Goal: Information Seeking & Learning: Check status

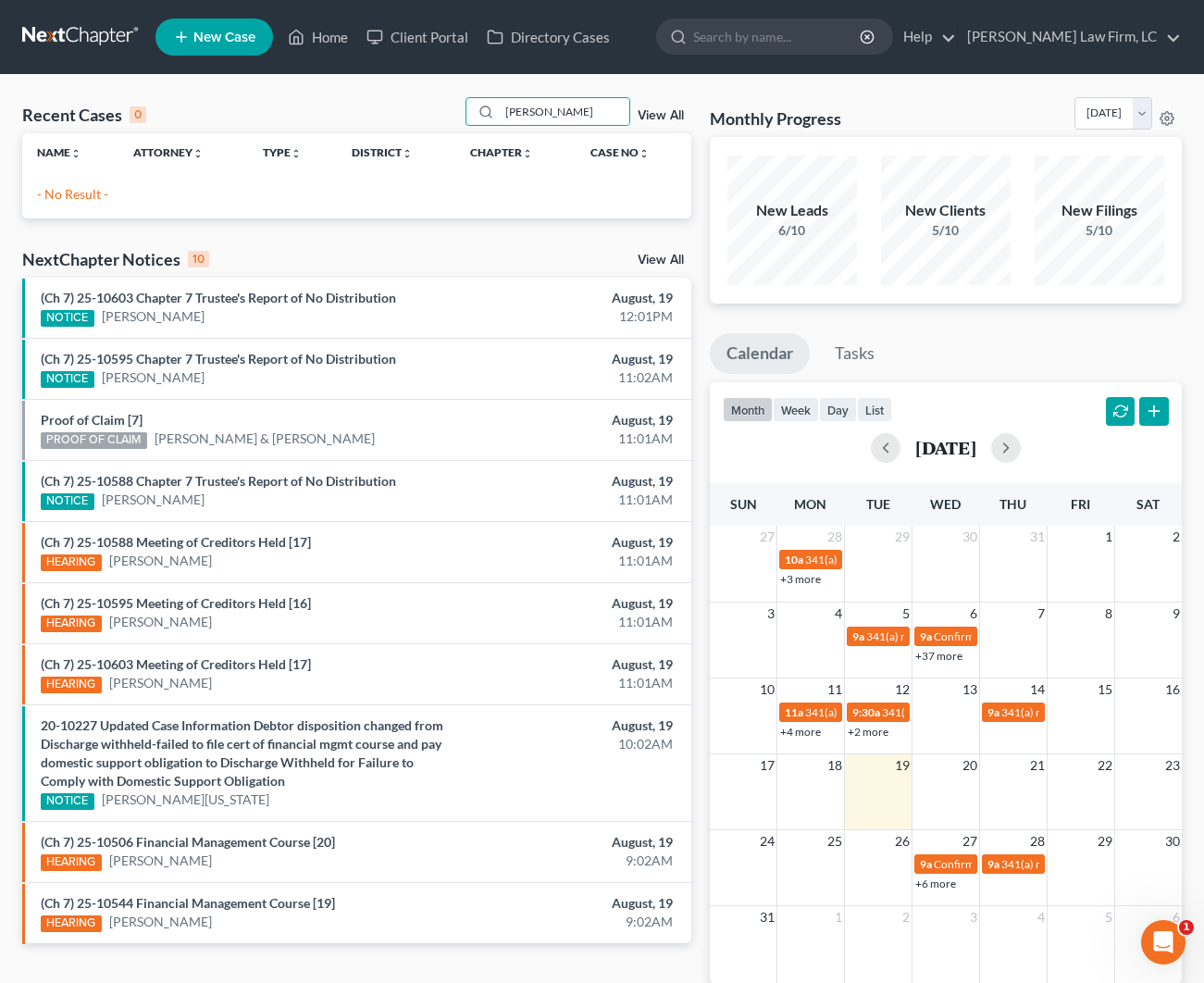
drag, startPoint x: 589, startPoint y: 111, endPoint x: 452, endPoint y: 107, distance: 137.1
click at [457, 109] on div "Recent Cases 0 [PERSON_NAME] View All" at bounding box center [356, 116] width 669 height 36
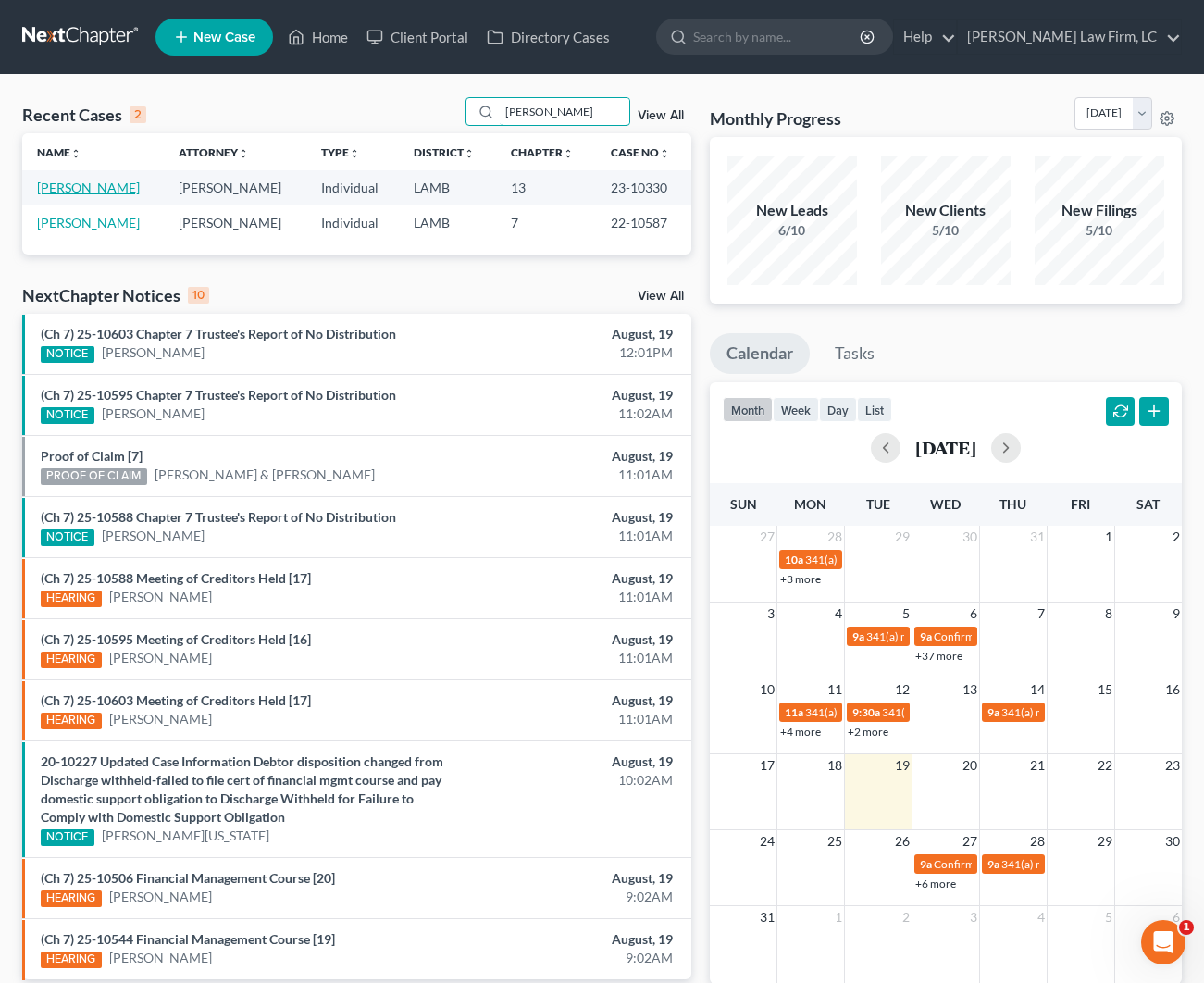
type input "[PERSON_NAME]"
click at [111, 185] on link "[PERSON_NAME]" at bounding box center [88, 188] width 102 height 15
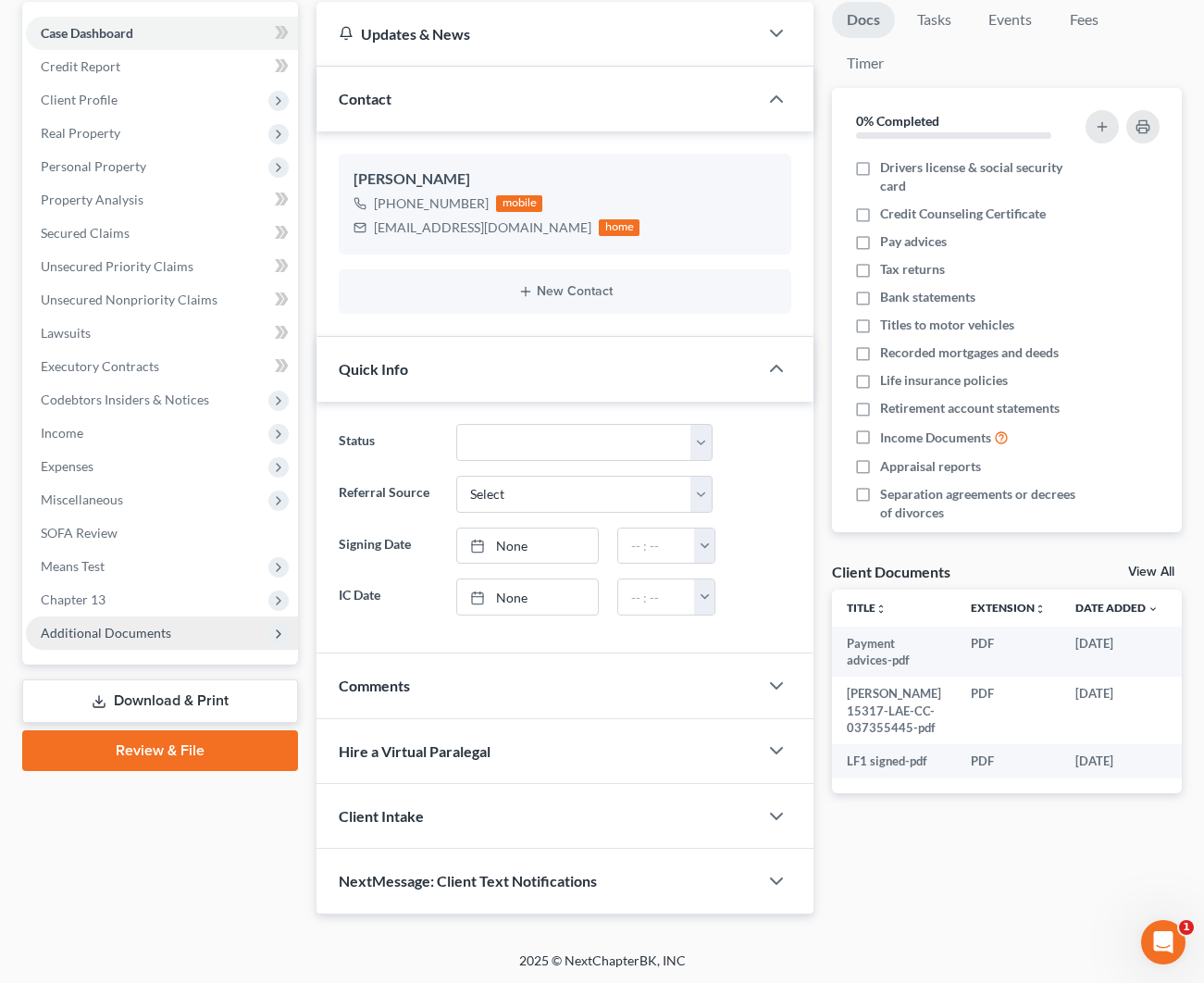
scroll to position [175, 0]
click at [178, 636] on span "Additional Documents" at bounding box center [162, 634] width 272 height 34
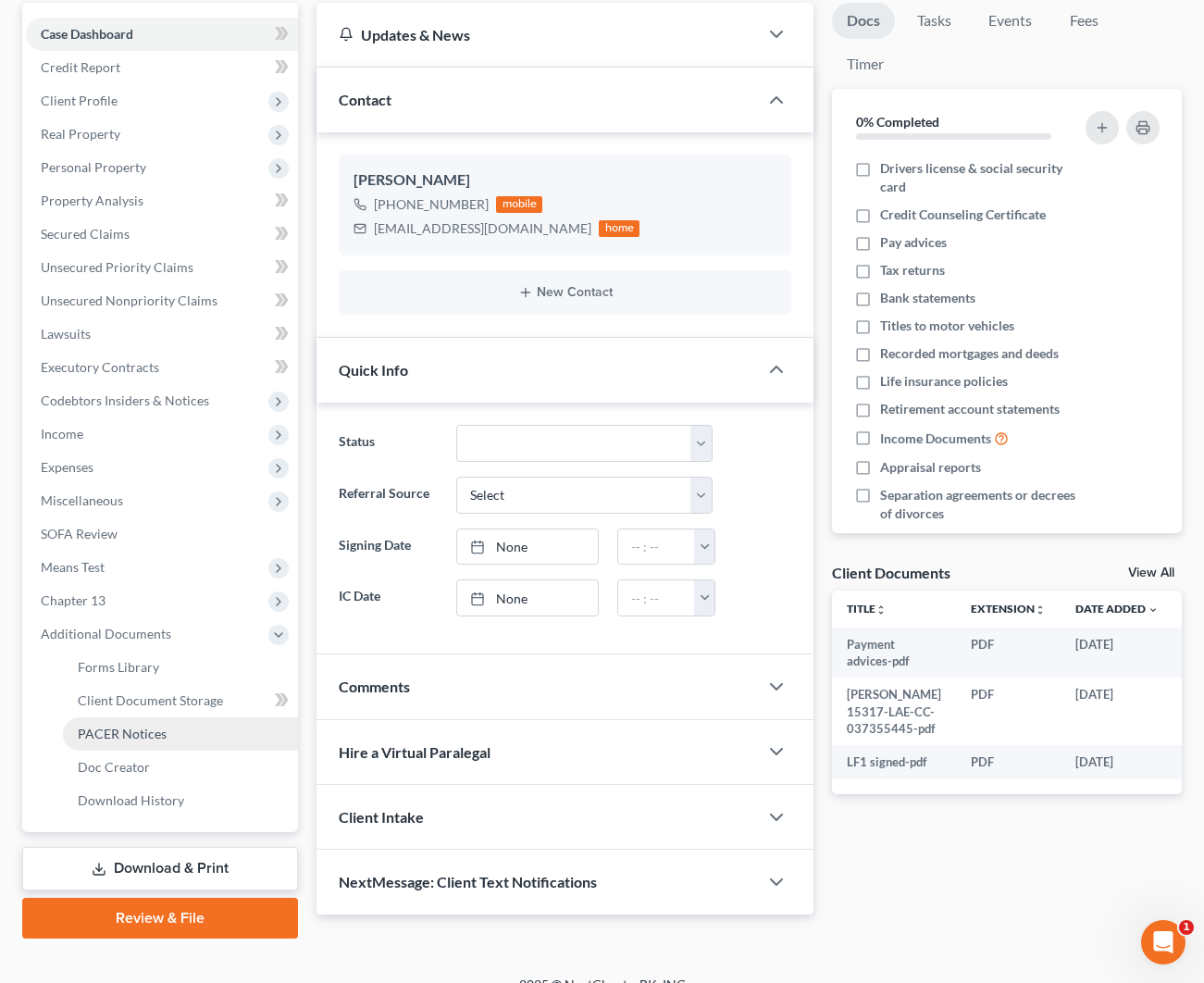
click at [142, 730] on span "PACER Notices" at bounding box center [122, 733] width 89 height 15
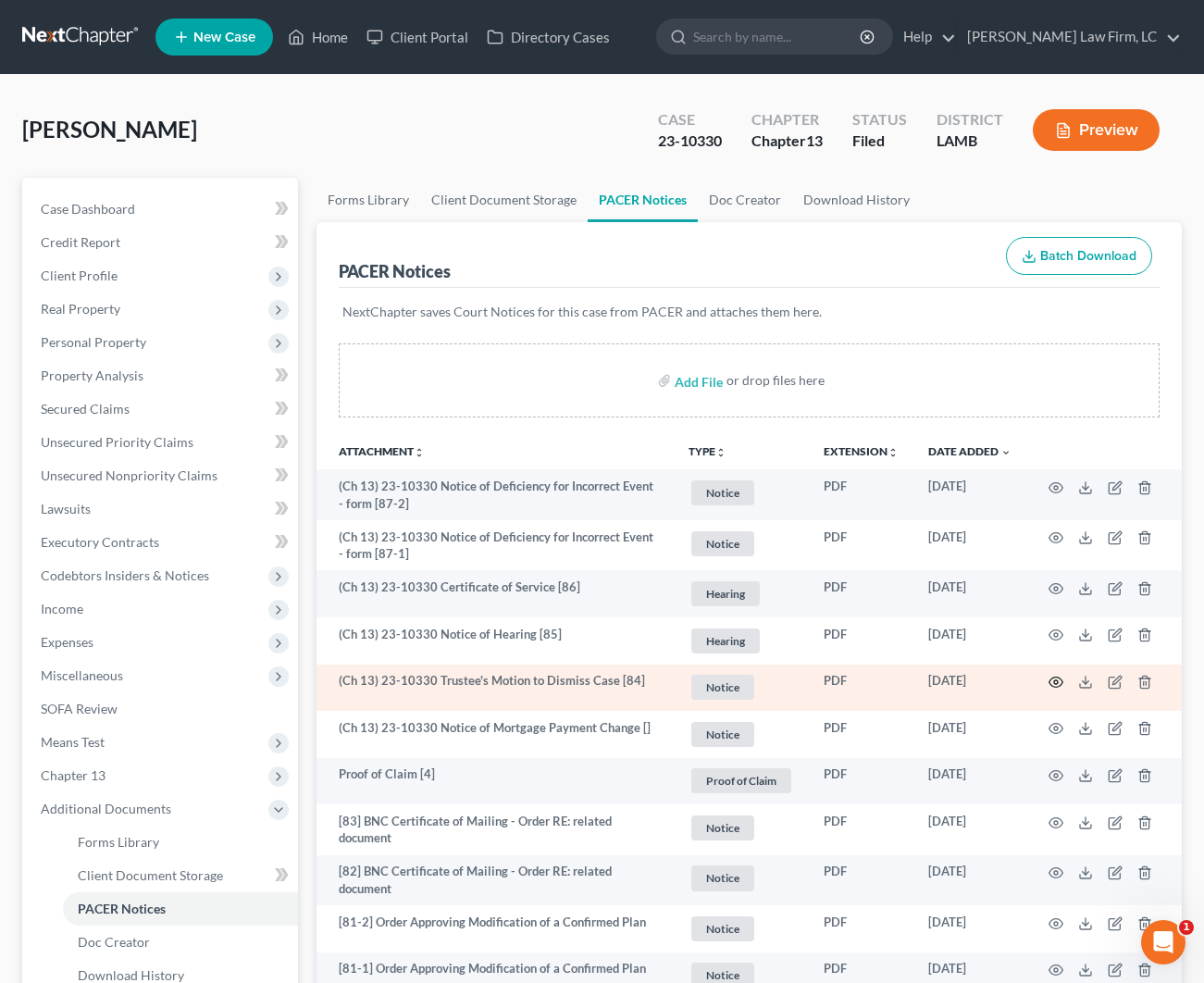
click at [1050, 684] on icon "button" at bounding box center [1056, 681] width 14 height 14
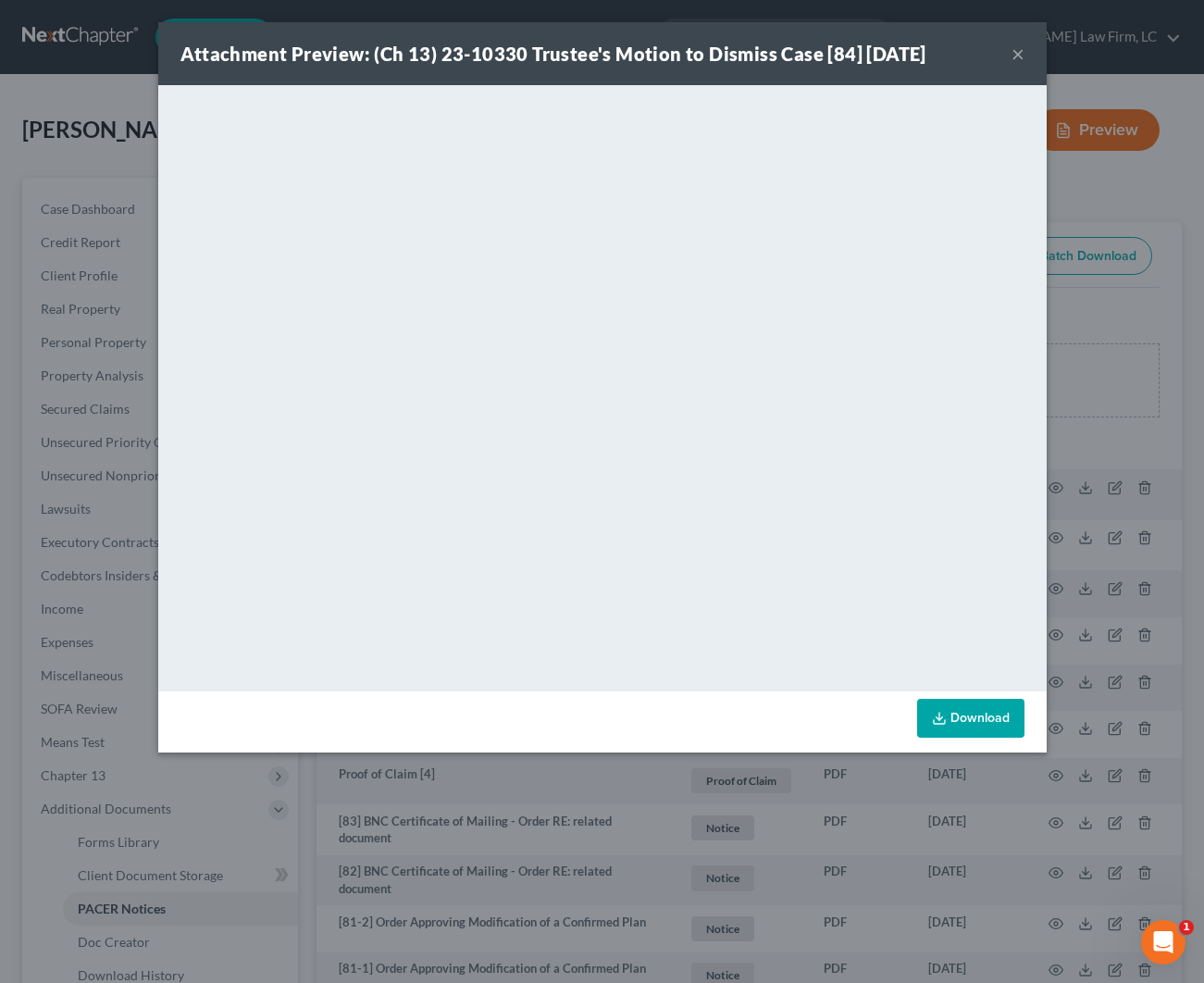
click at [1018, 58] on button "×" at bounding box center [1018, 53] width 13 height 22
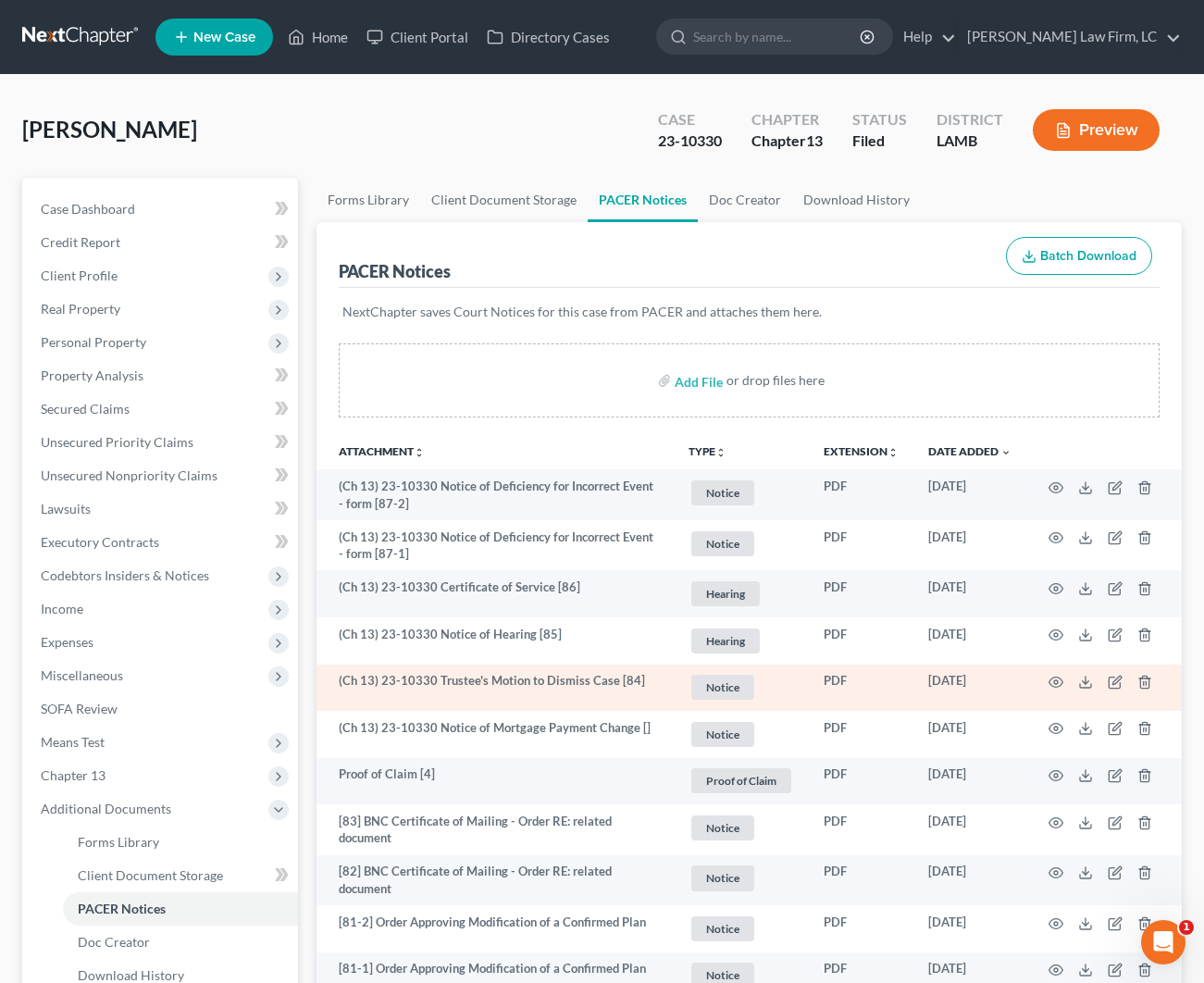
scroll to position [-2, 0]
click at [1055, 679] on icon "button" at bounding box center [1056, 681] width 14 height 14
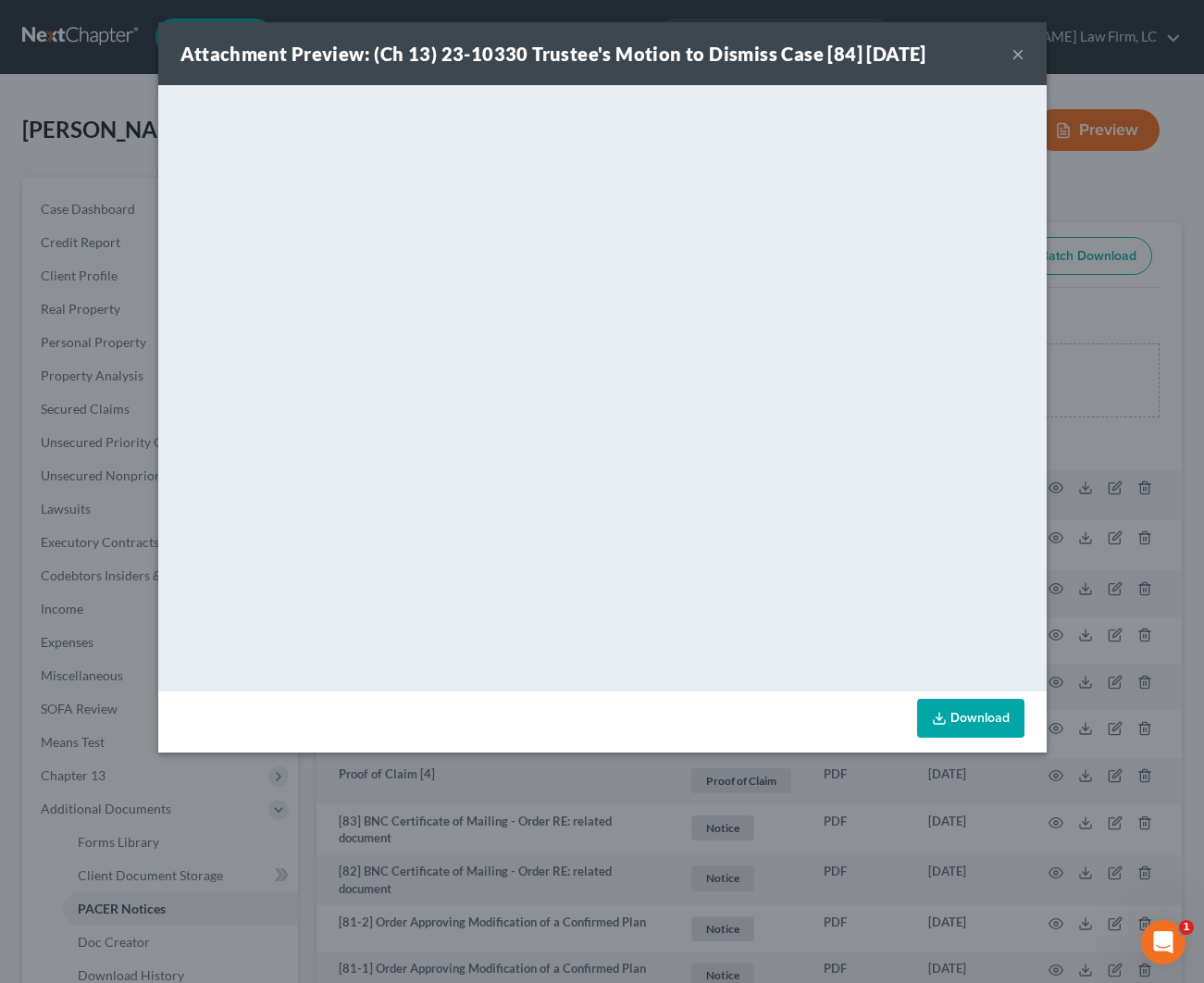
click at [1015, 51] on button "×" at bounding box center [1018, 53] width 13 height 22
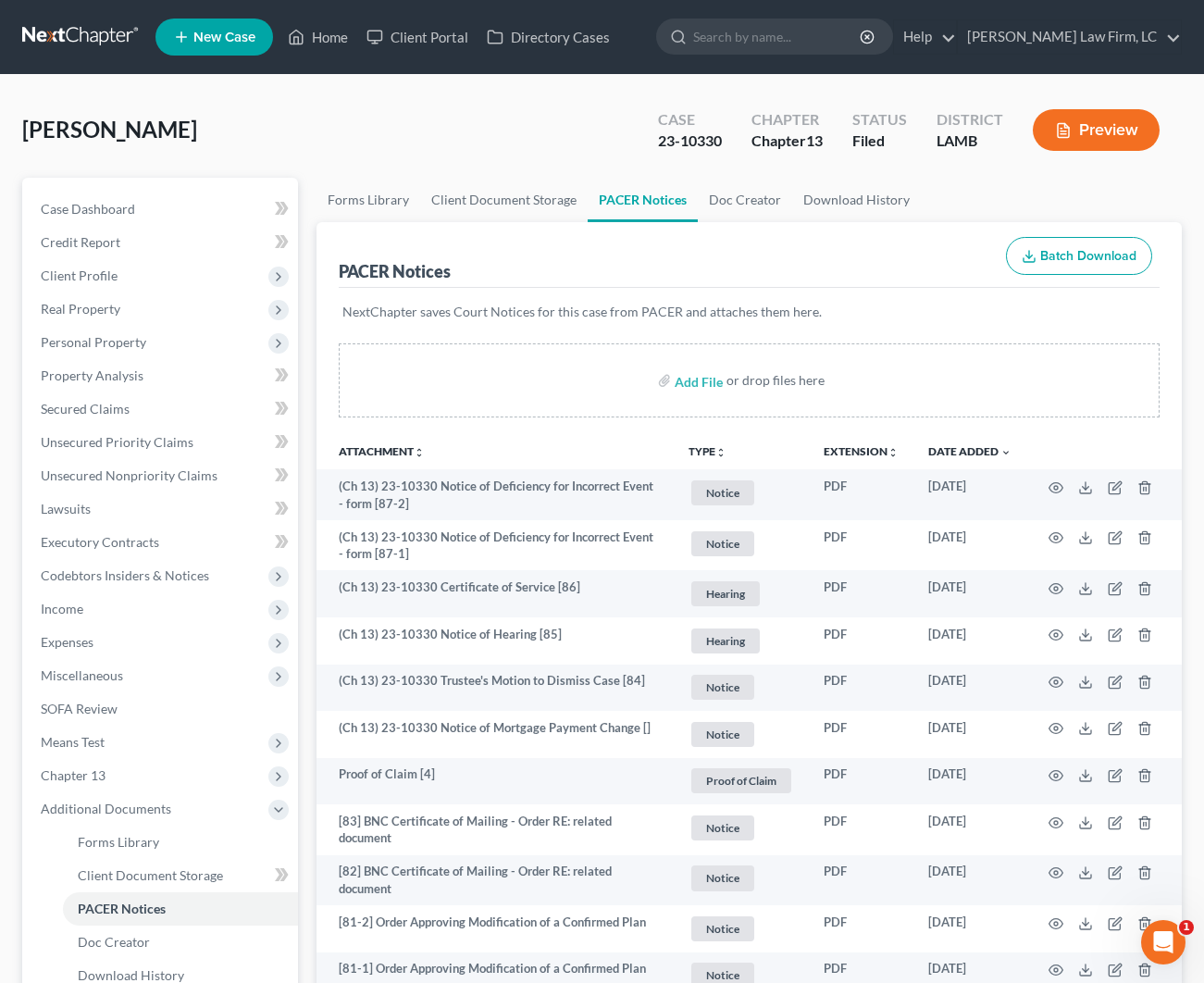
click at [1080, 144] on button "Preview" at bounding box center [1096, 130] width 126 height 42
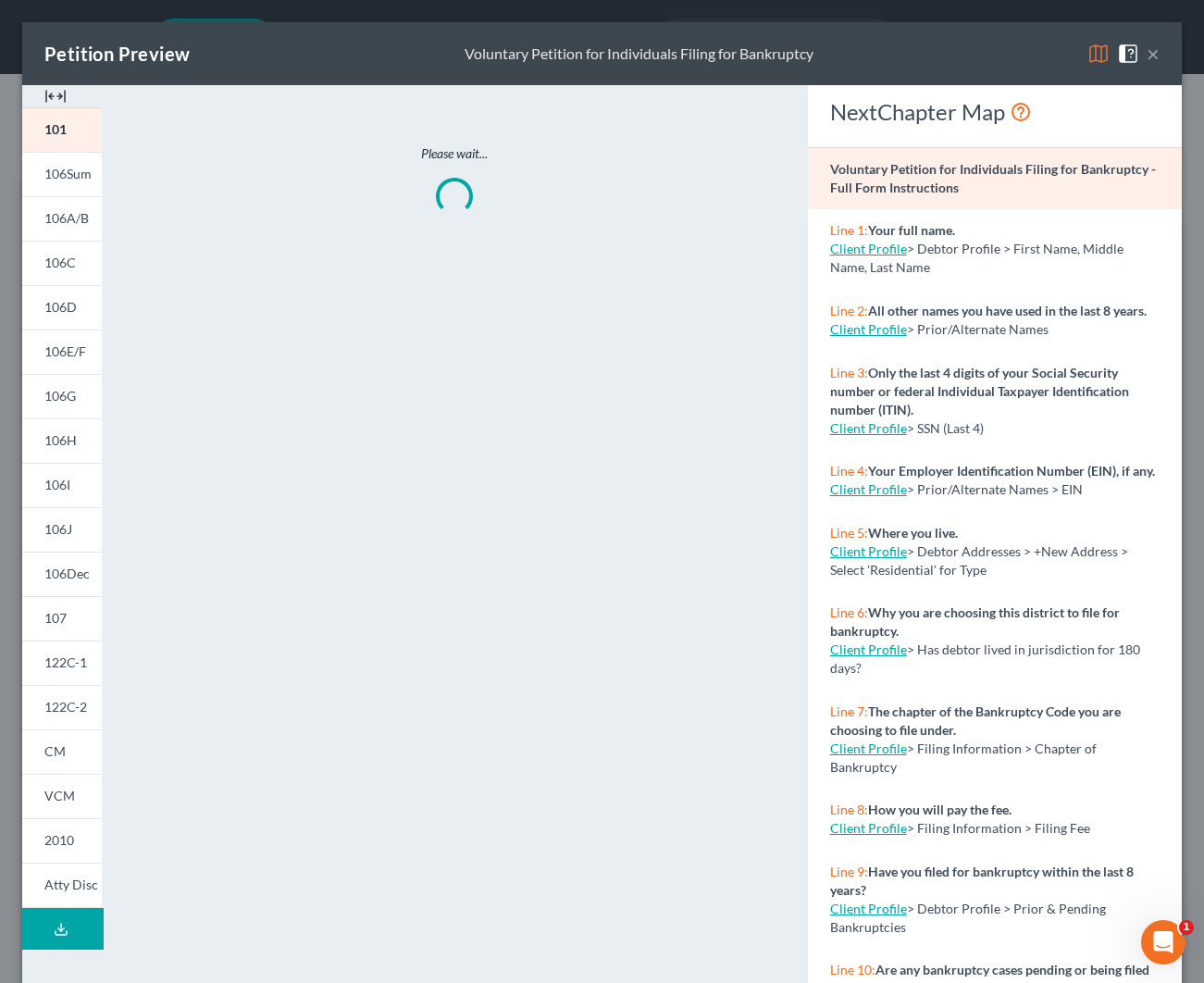
click at [71, 91] on div at bounding box center [61, 96] width 79 height 22
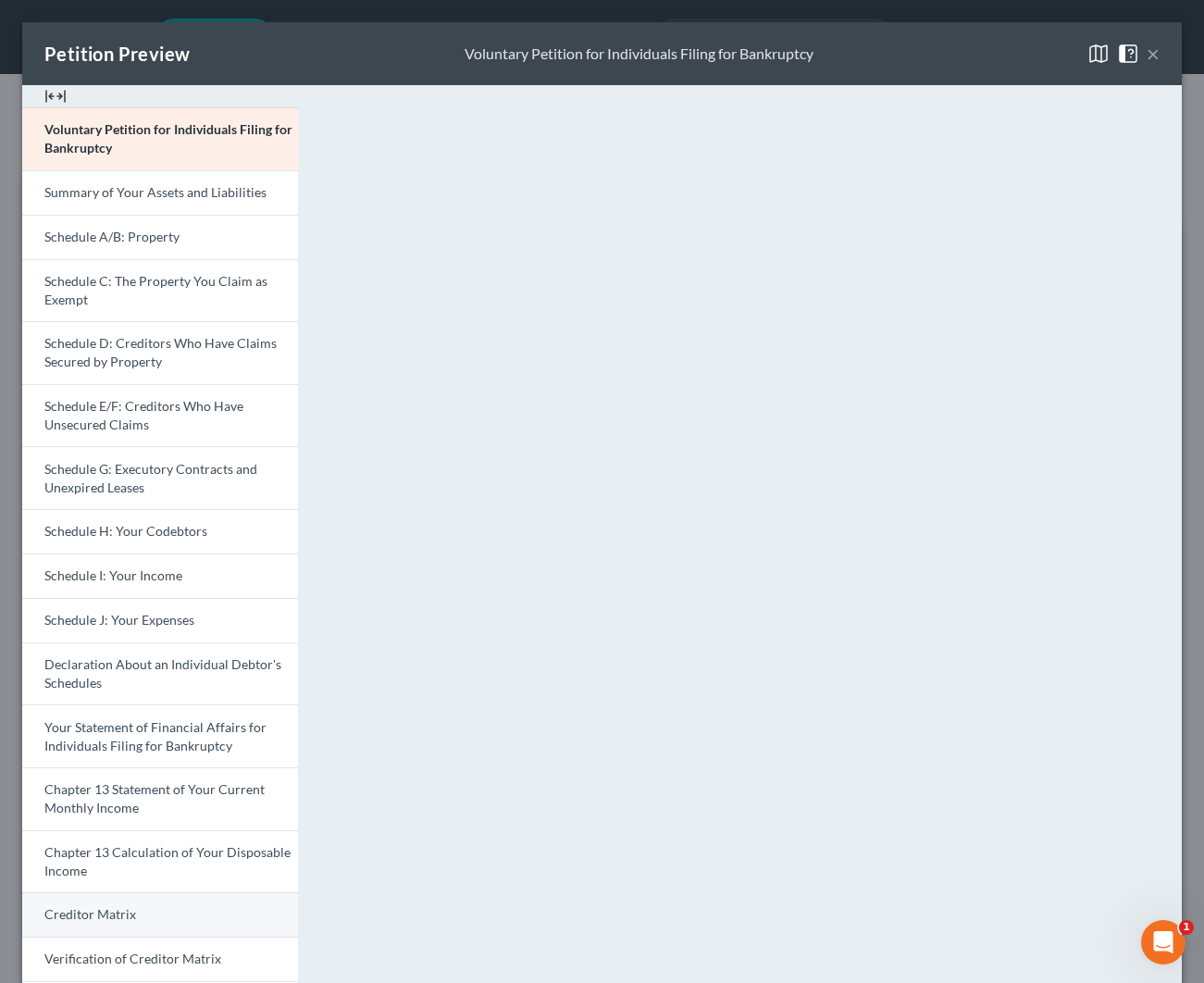
click at [115, 907] on span "Creditor Matrix" at bounding box center [90, 914] width 92 height 15
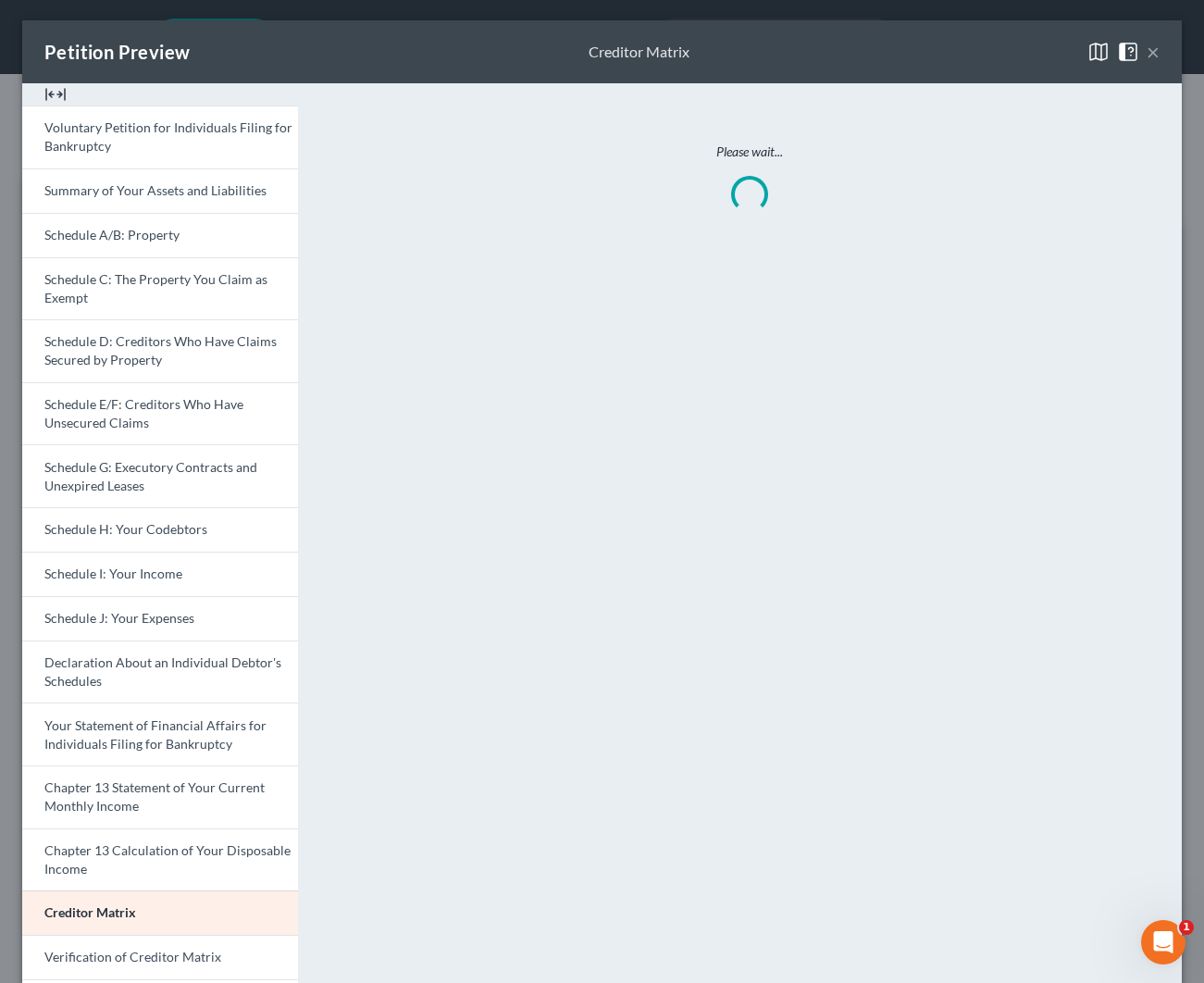
scroll to position [3, 0]
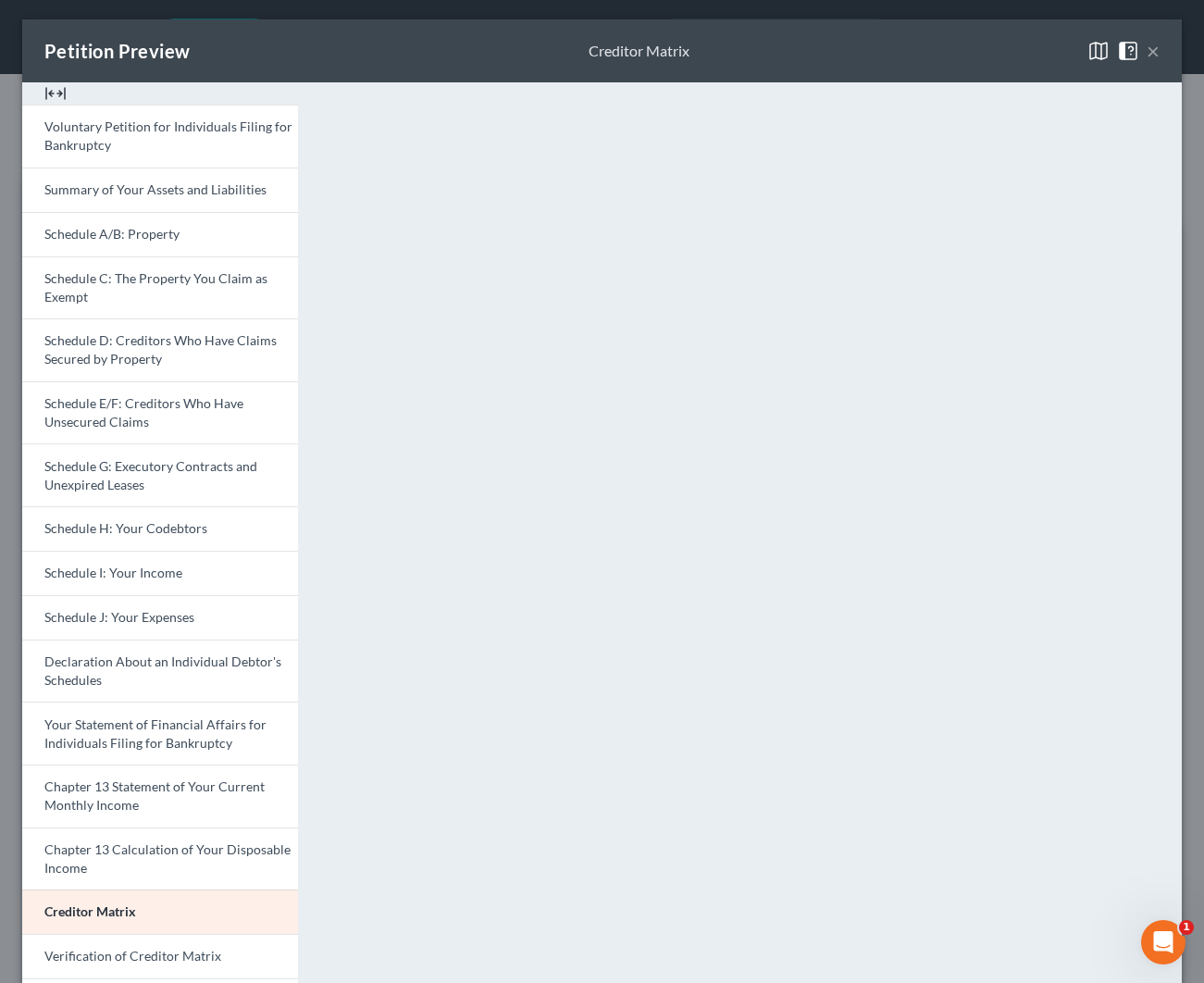
click at [1157, 56] on button "×" at bounding box center [1153, 51] width 13 height 22
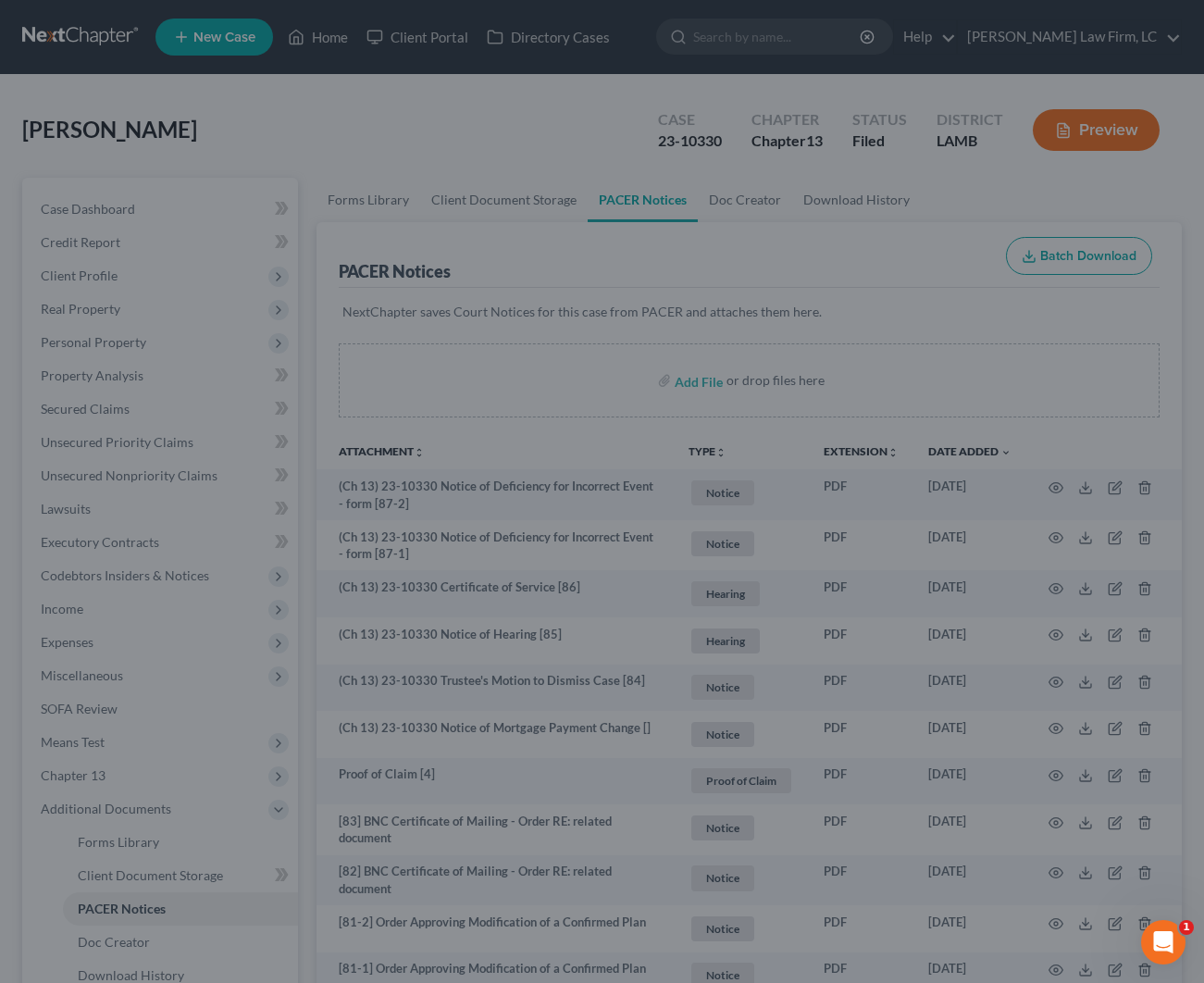
scroll to position [-3, 0]
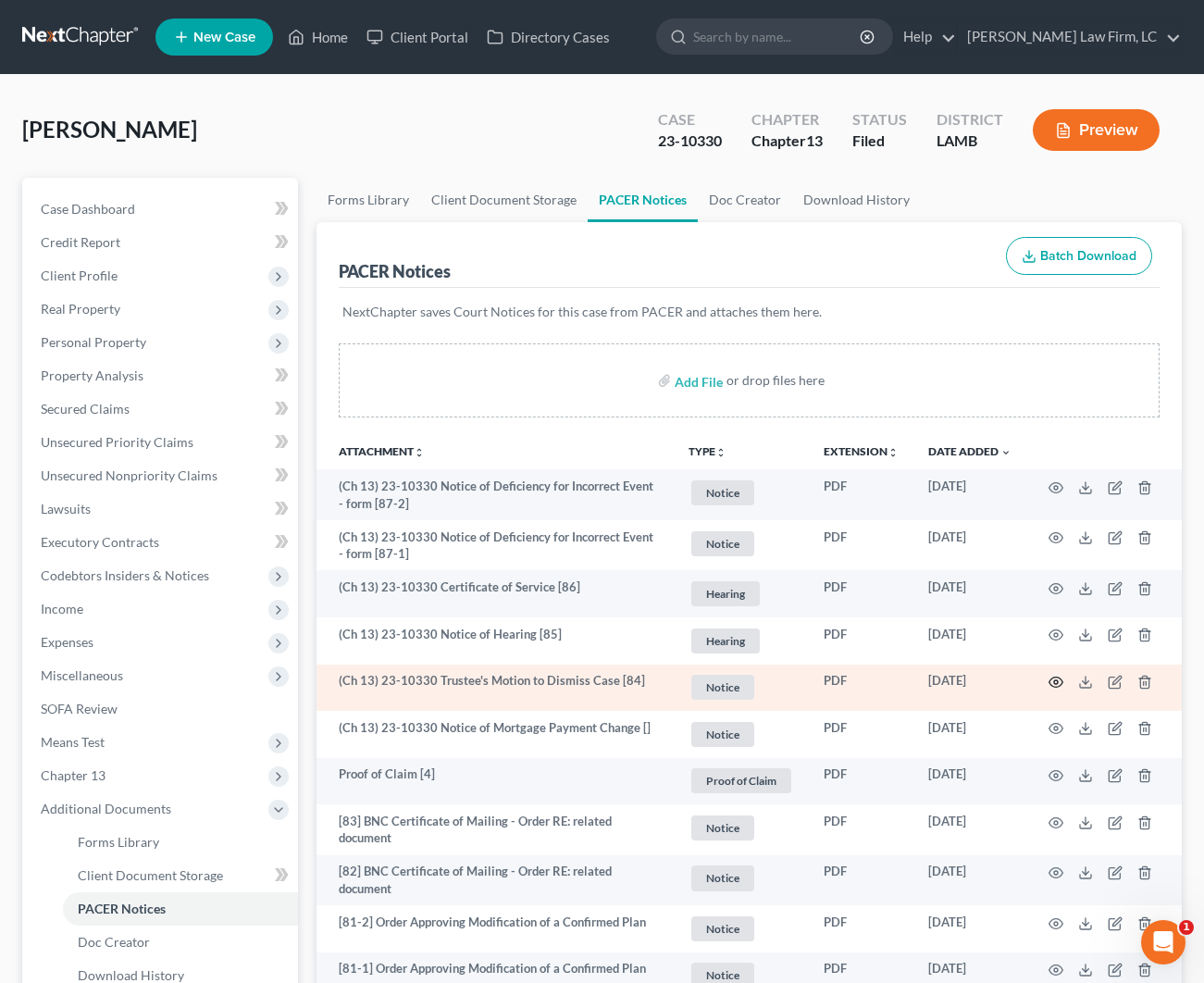
click at [1059, 678] on icon "button" at bounding box center [1056, 681] width 14 height 14
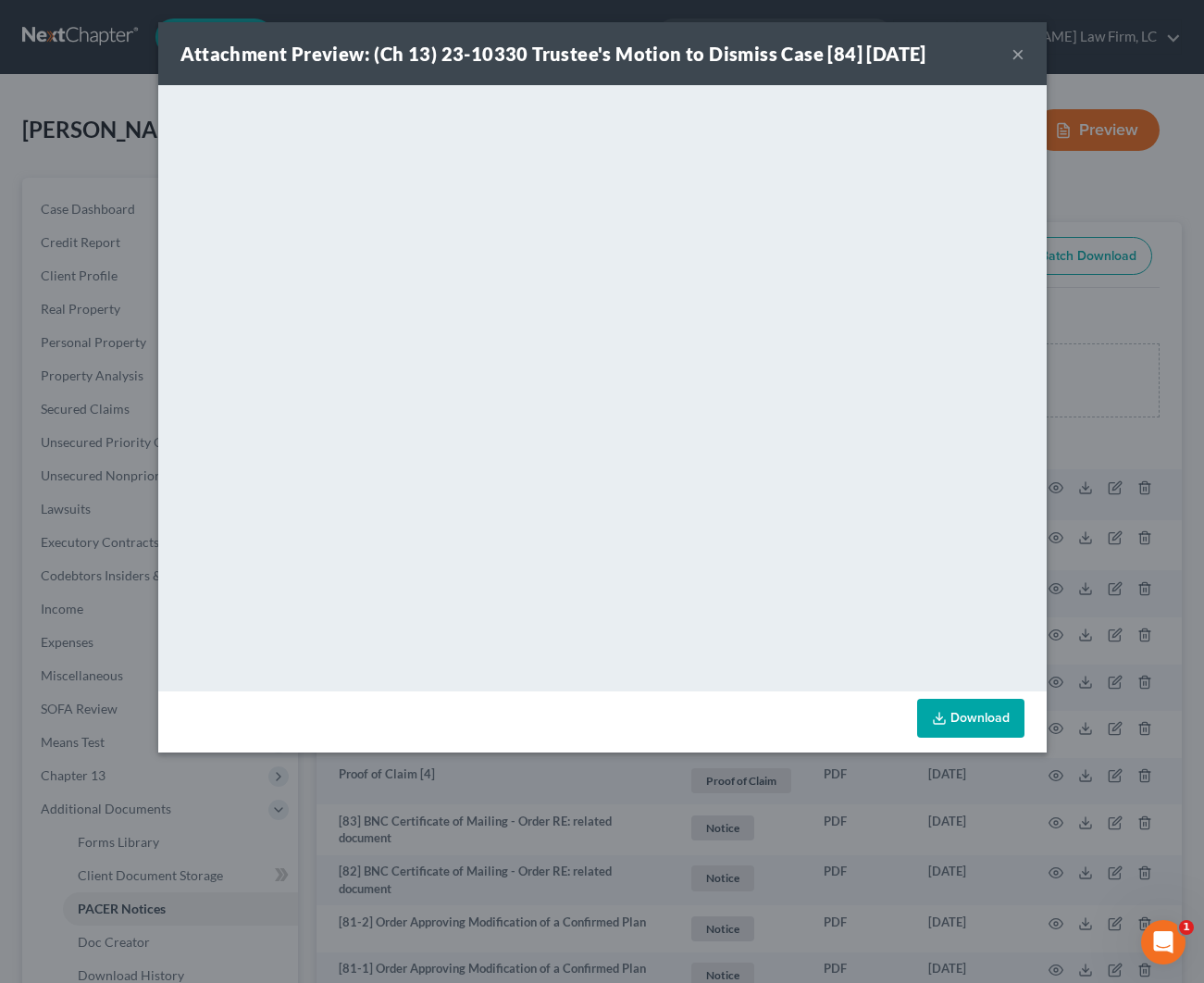
click at [1020, 61] on button "×" at bounding box center [1018, 53] width 13 height 22
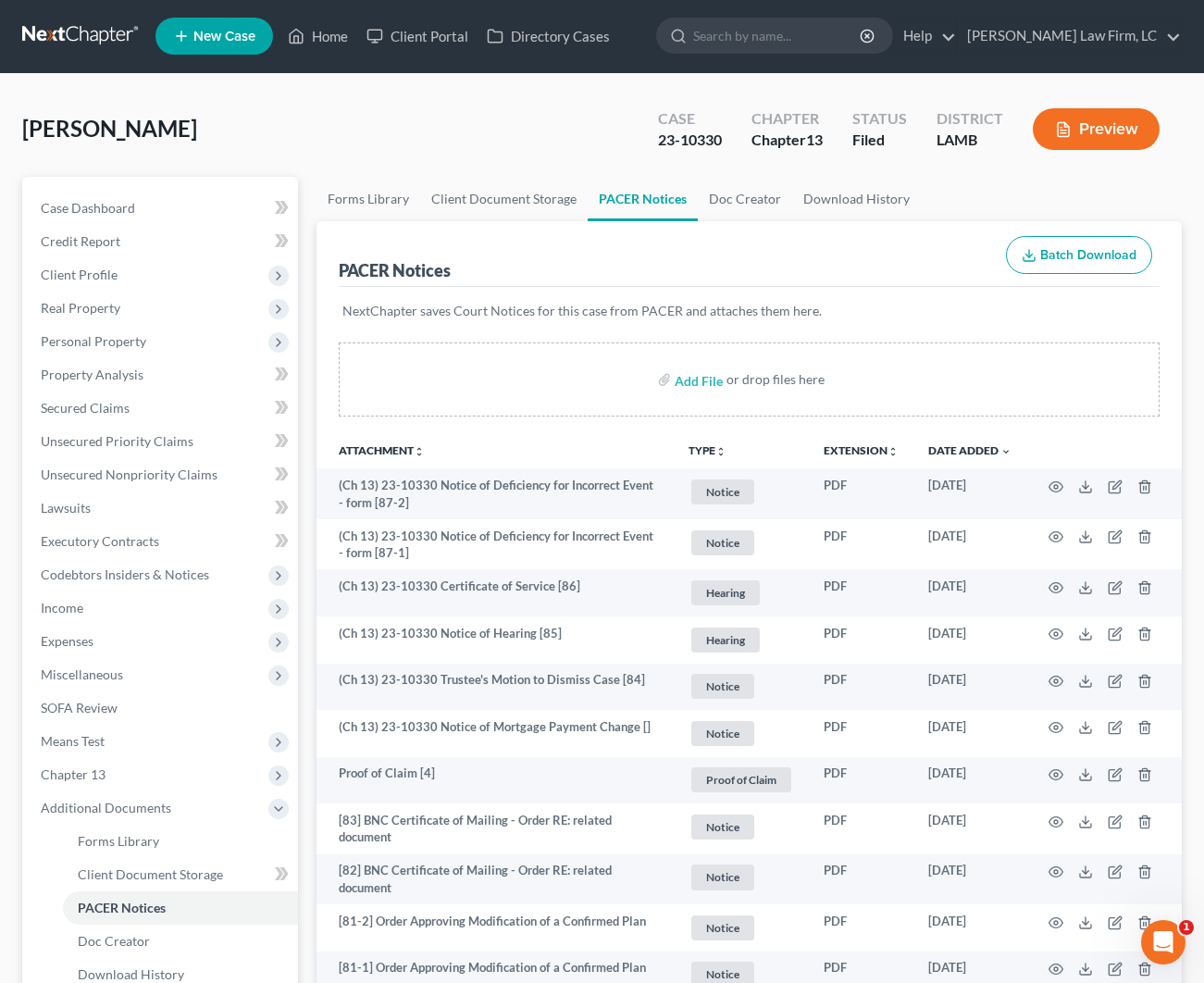
scroll to position [2, 0]
click at [327, 44] on link "Home" at bounding box center [318, 34] width 78 height 34
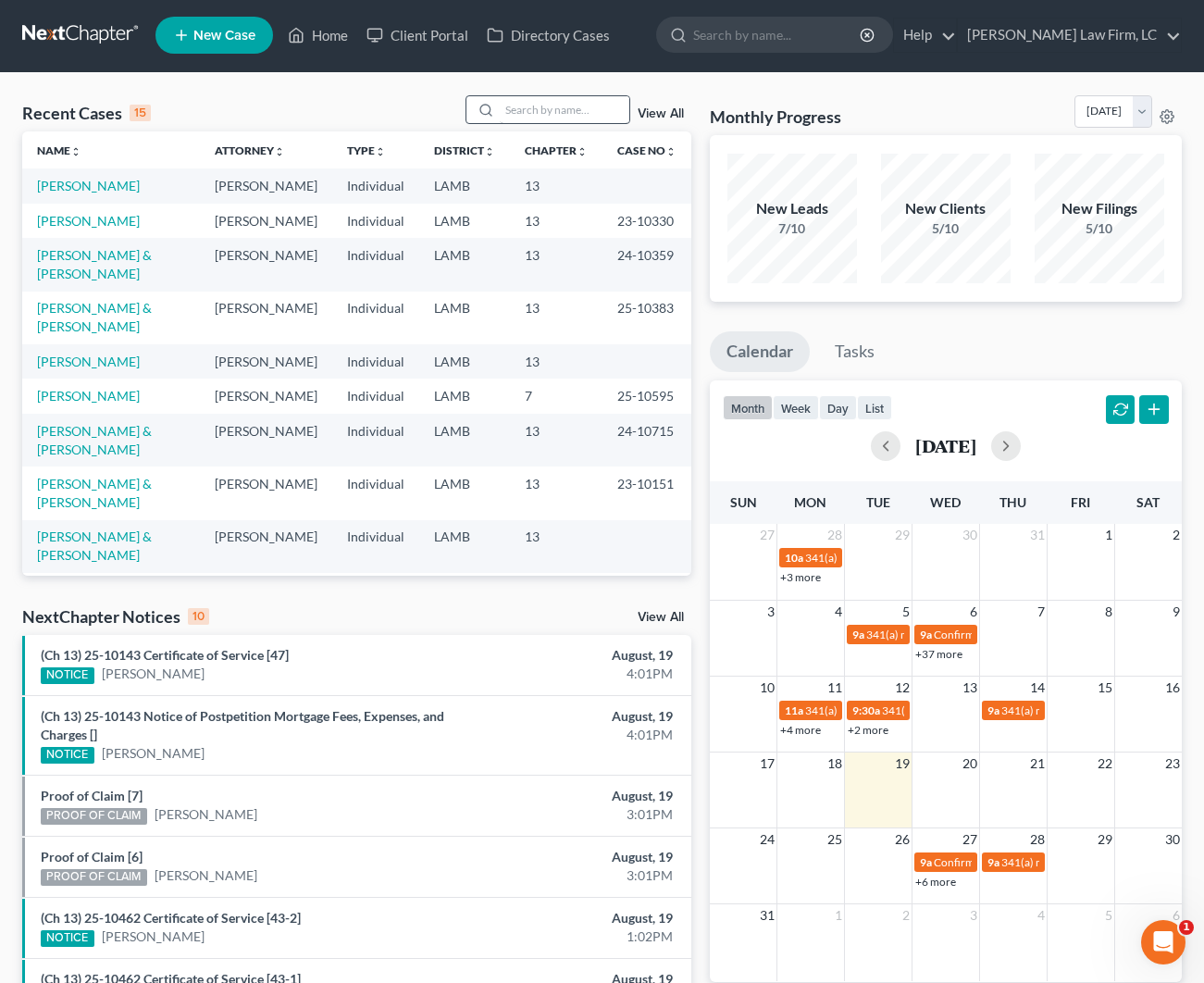
scroll to position [-1, 0]
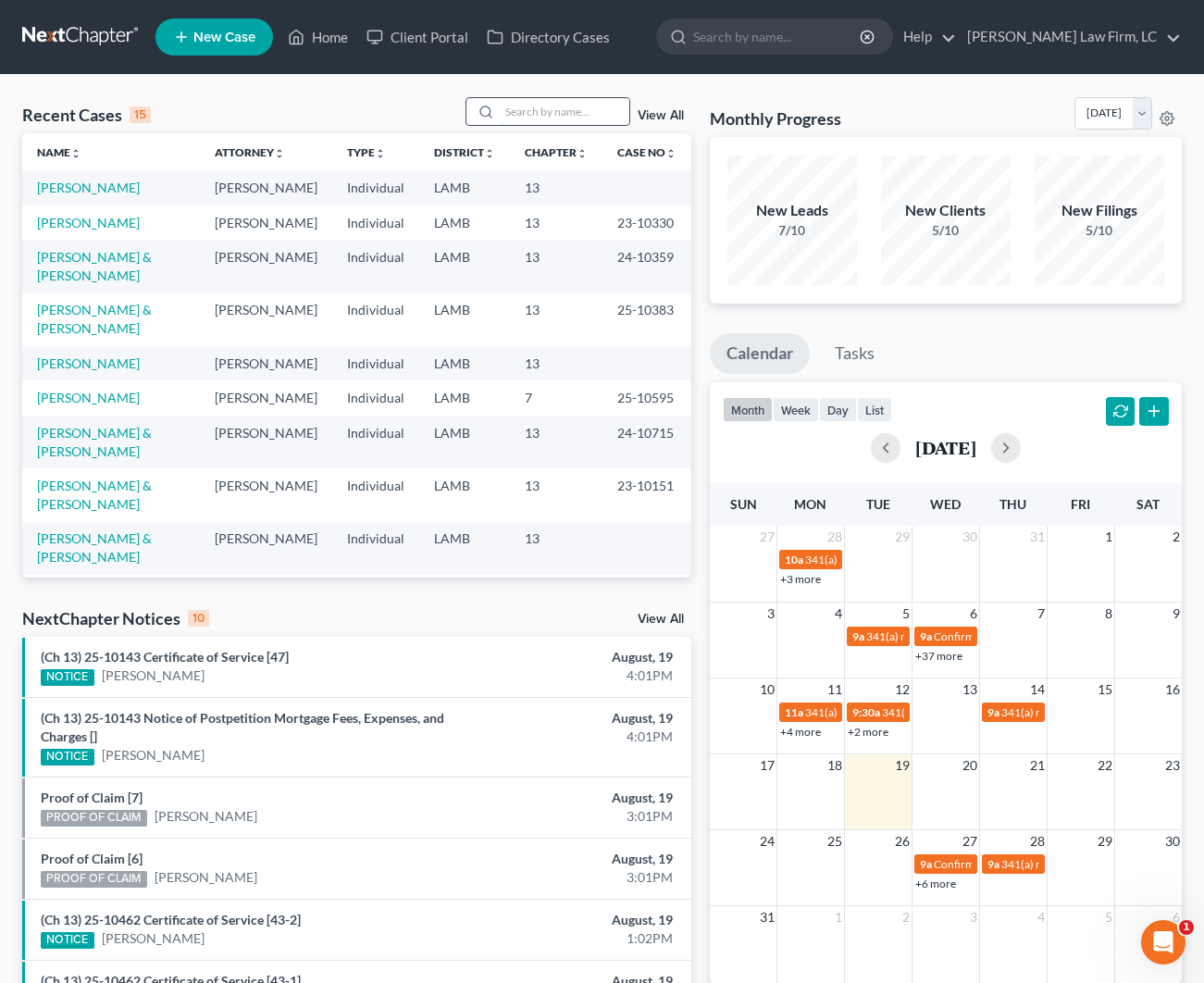
click at [560, 114] on input "search" at bounding box center [564, 111] width 129 height 27
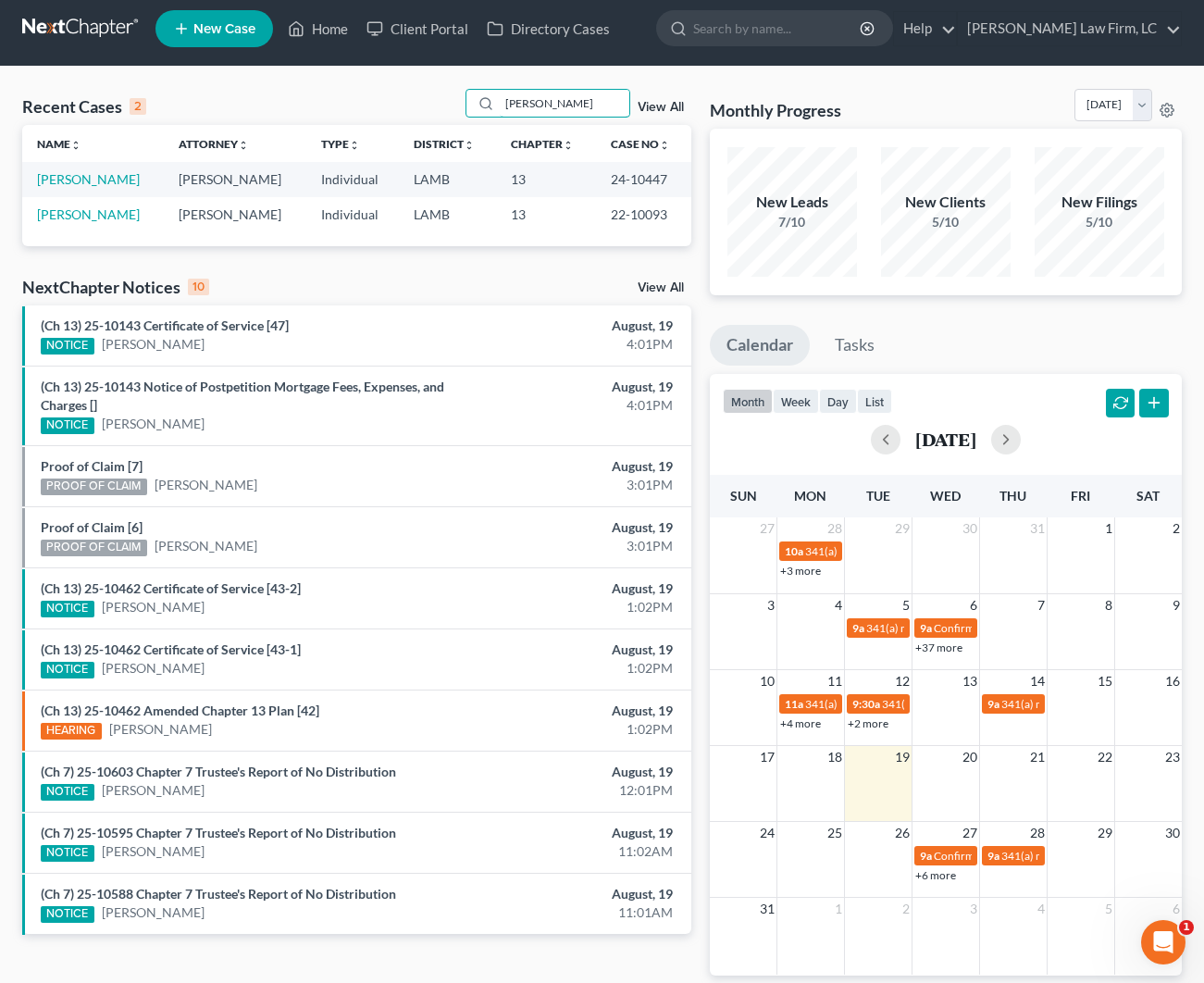
scroll to position [9, 0]
type input "[PERSON_NAME]"
click at [113, 182] on link "[PERSON_NAME]" at bounding box center [88, 179] width 102 height 15
select select "2"
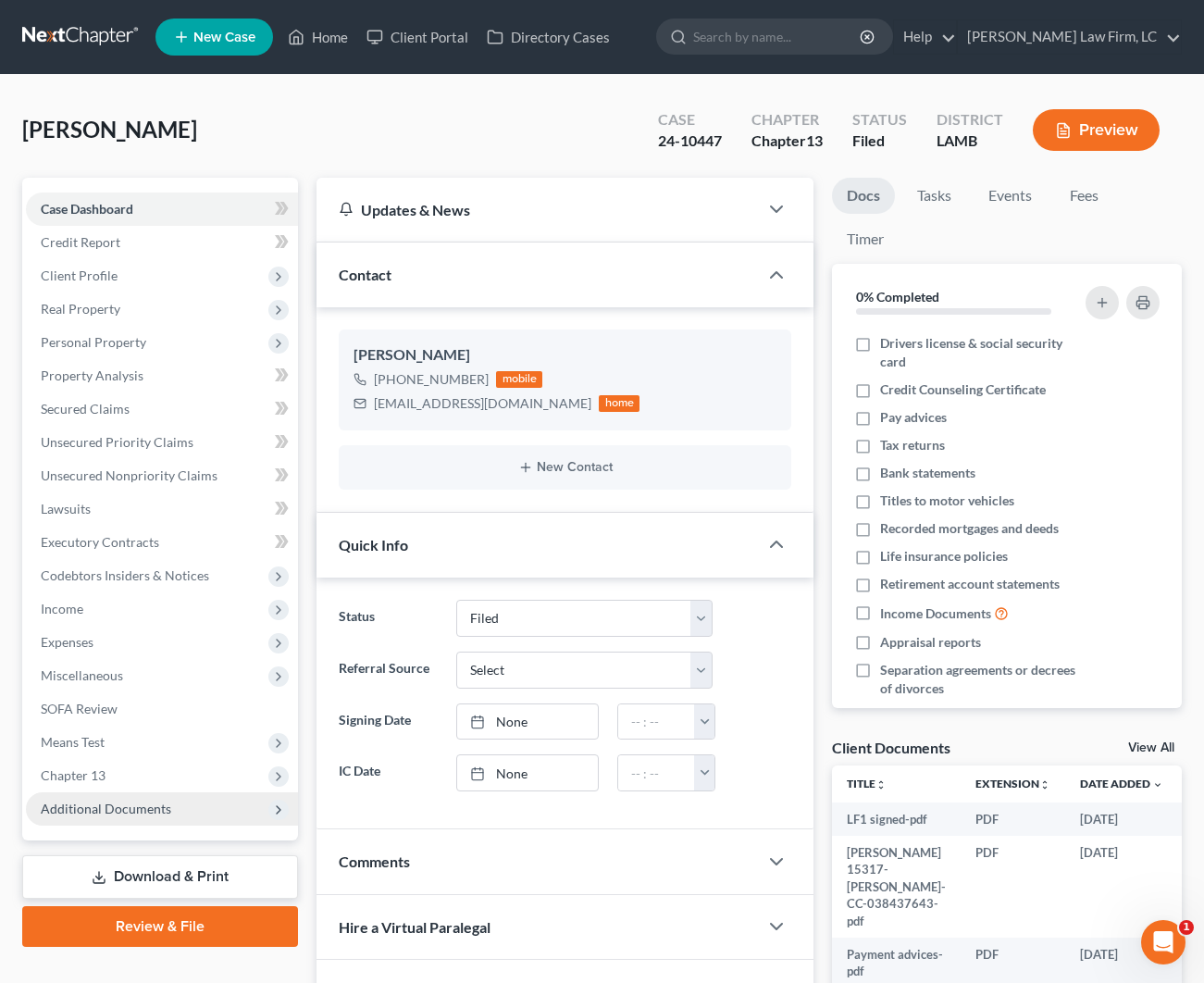
click at [132, 808] on span "Additional Documents" at bounding box center [106, 808] width 130 height 15
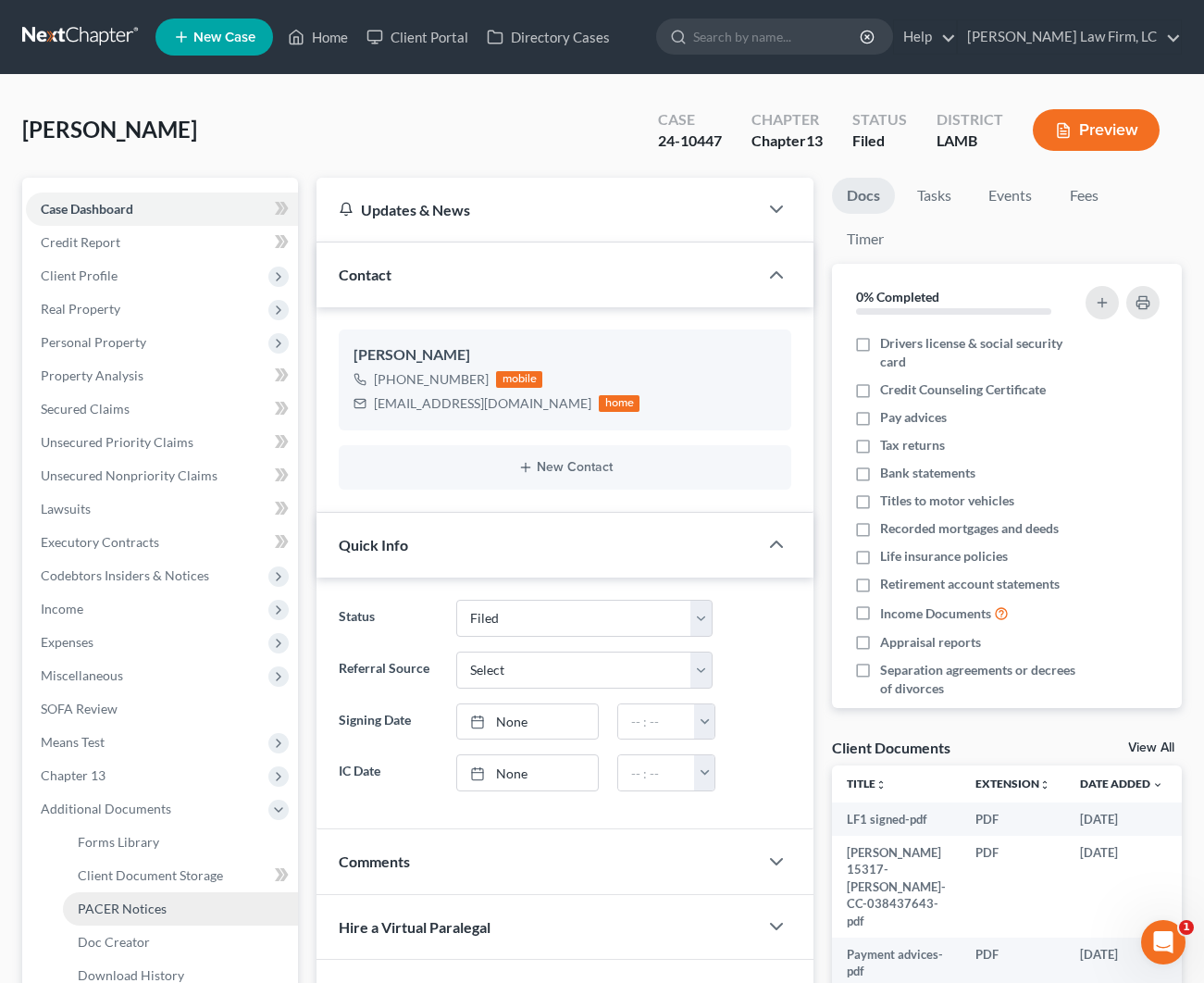
click at [167, 903] on link "PACER Notices" at bounding box center [181, 908] width 235 height 34
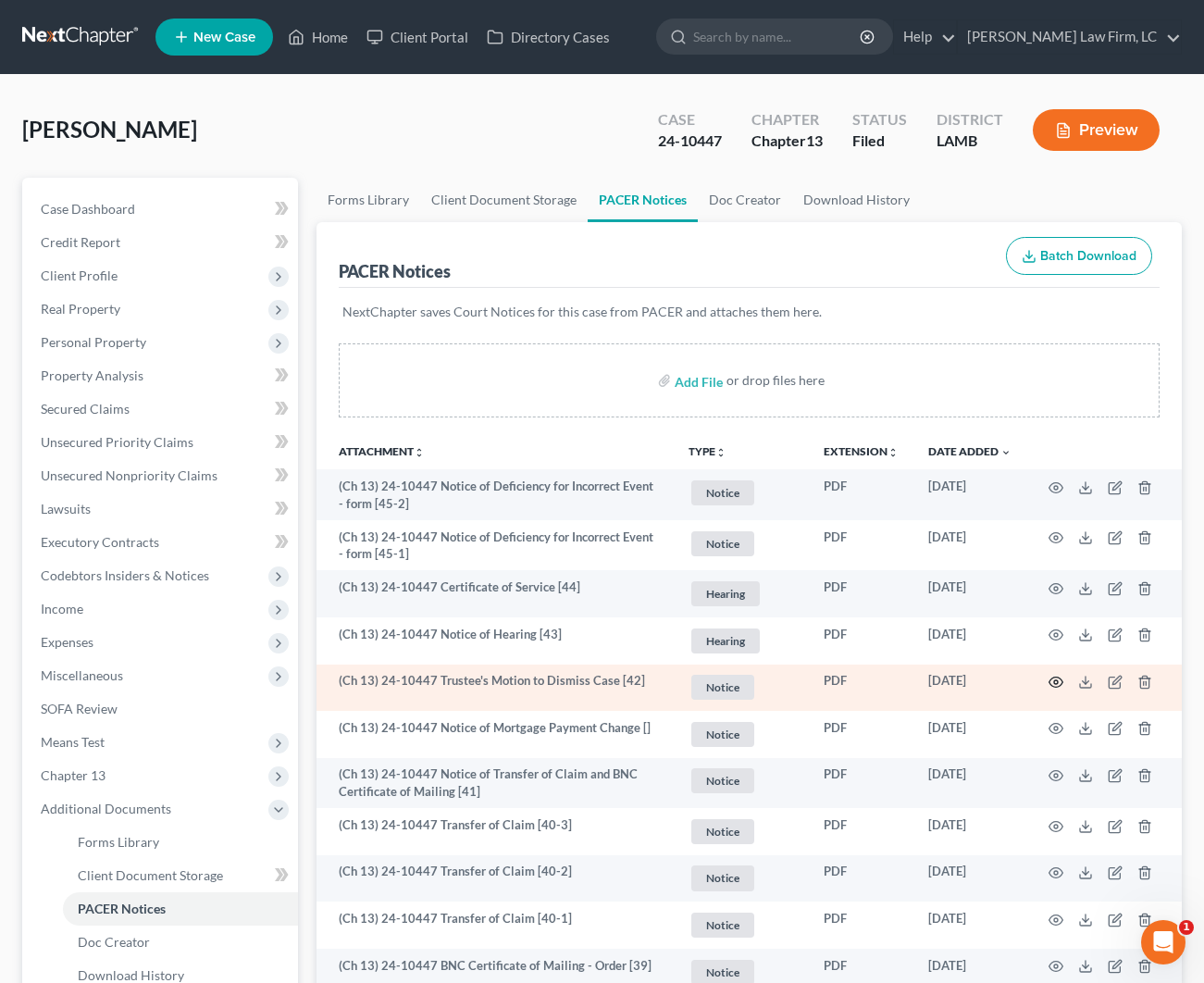
click at [1062, 677] on icon "button" at bounding box center [1056, 681] width 14 height 14
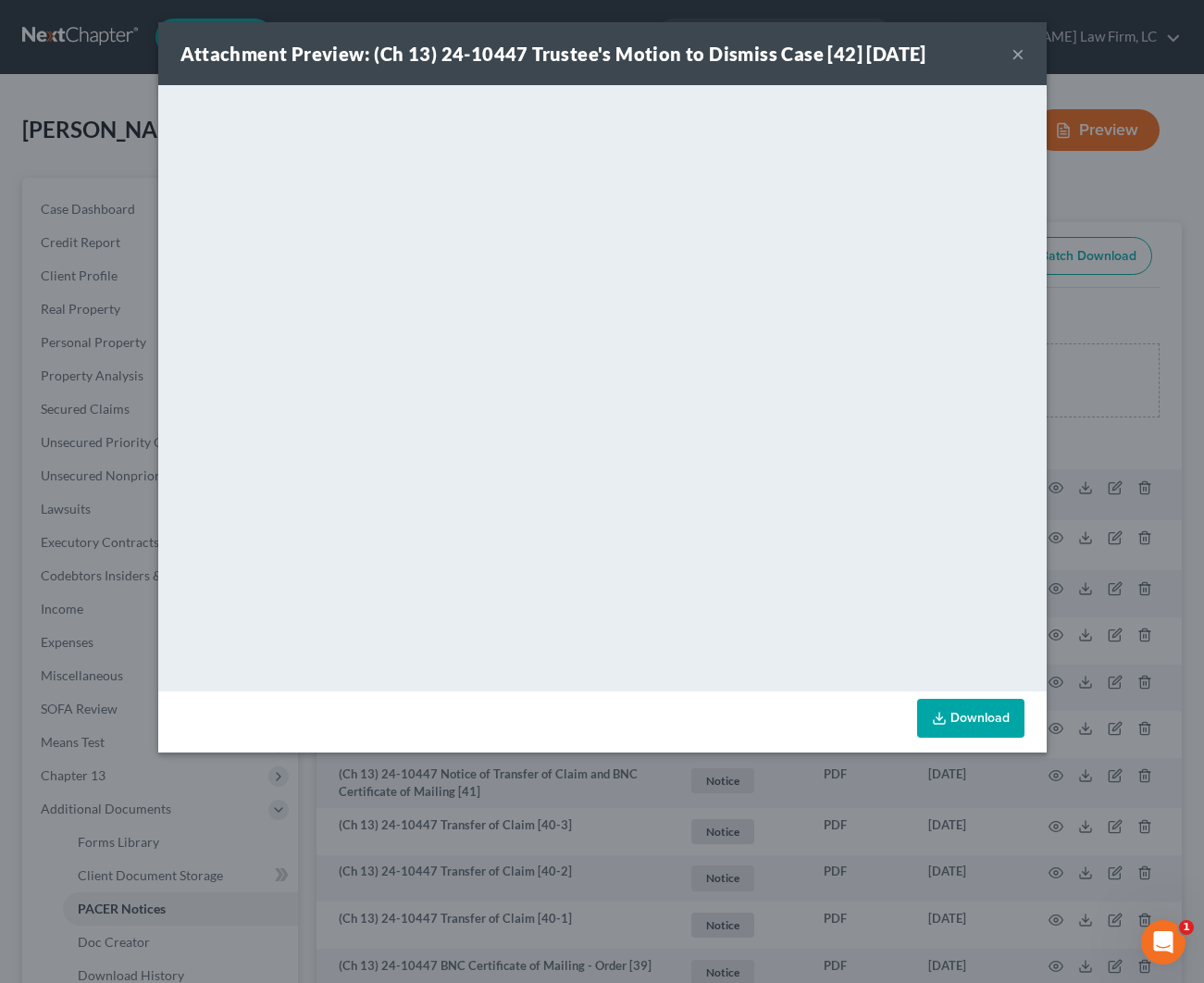
click at [1017, 58] on button "×" at bounding box center [1018, 53] width 13 height 22
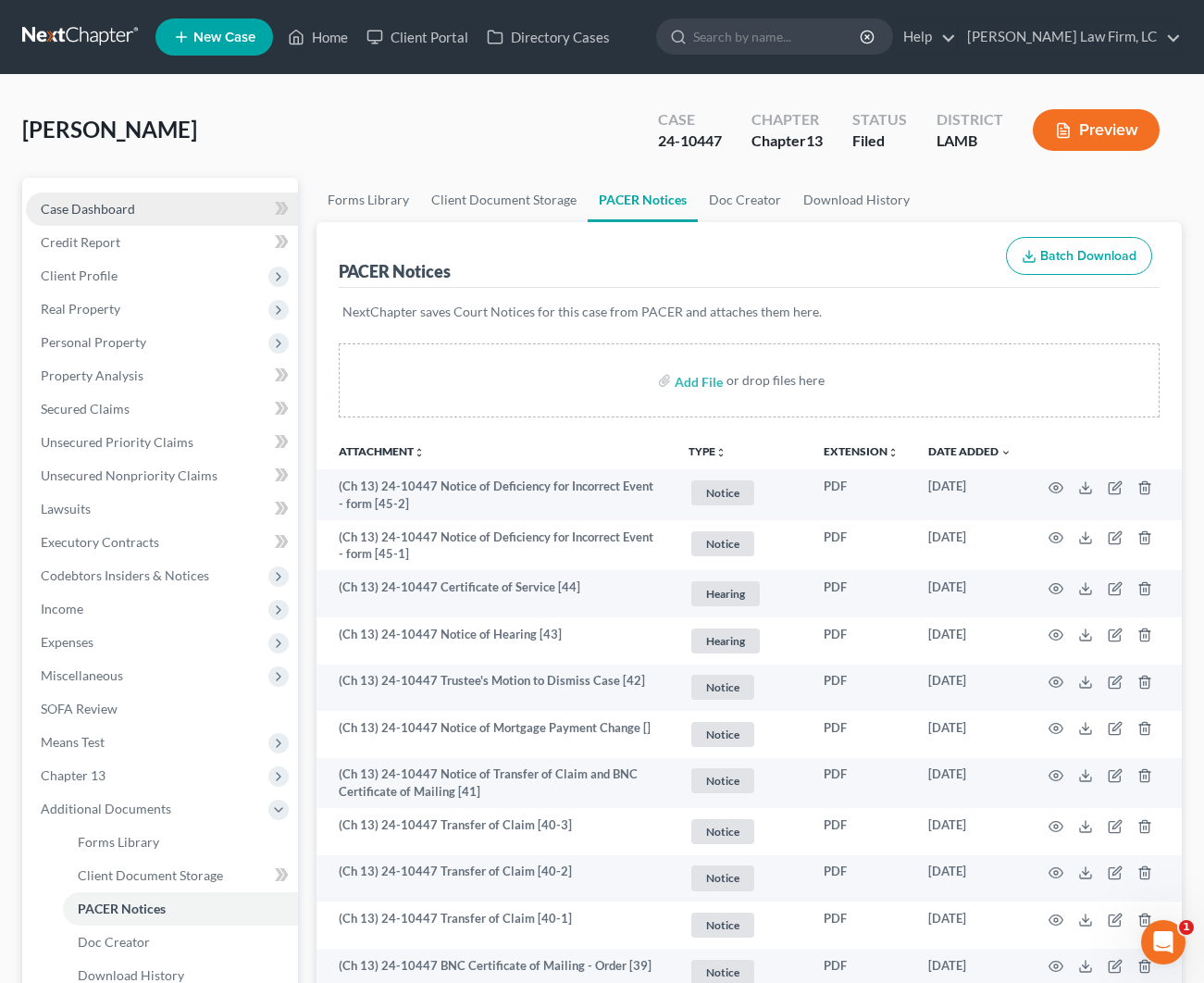
click at [172, 214] on link "Case Dashboard" at bounding box center [162, 209] width 272 height 34
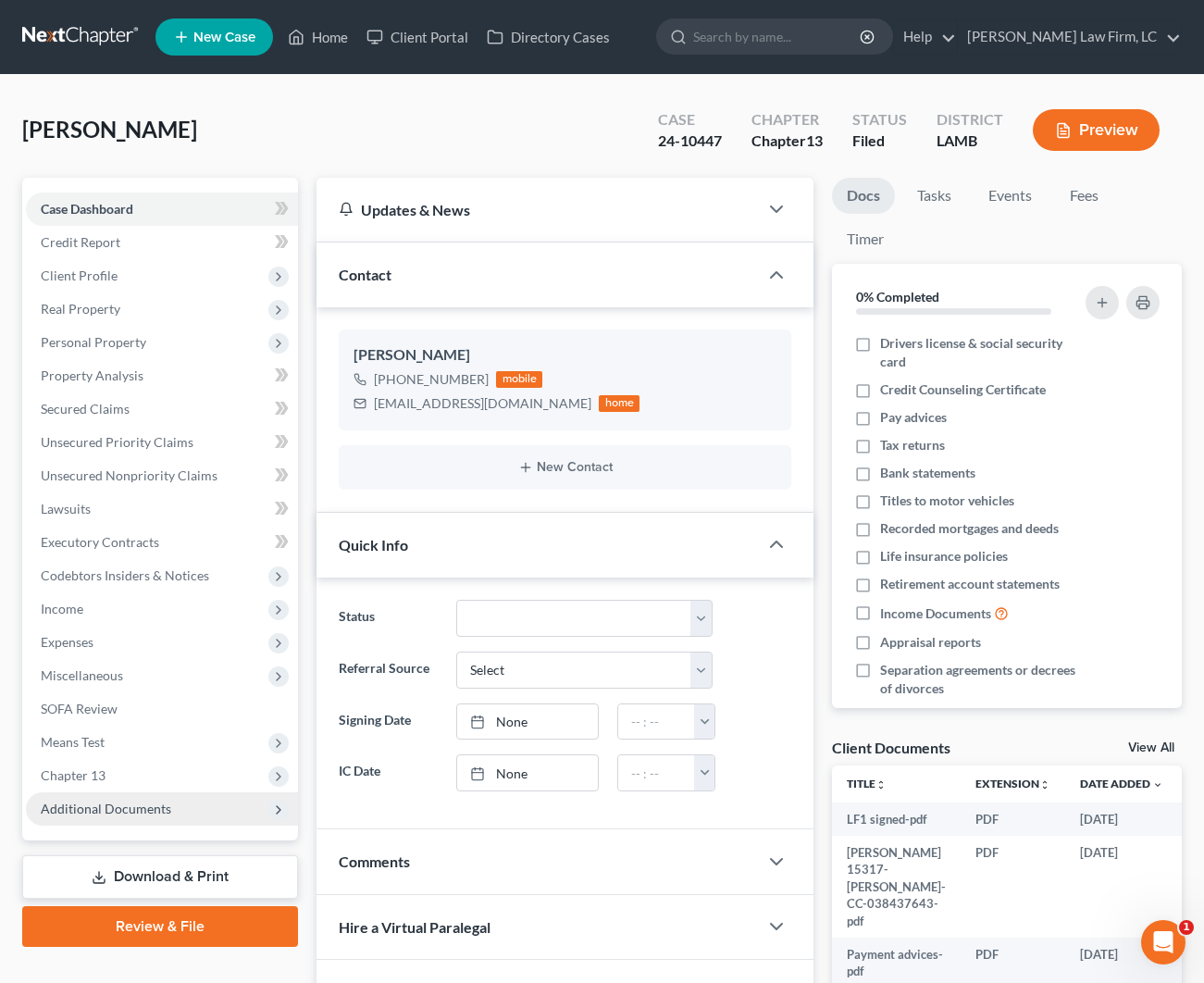
click at [119, 803] on span "Additional Documents" at bounding box center [106, 808] width 130 height 15
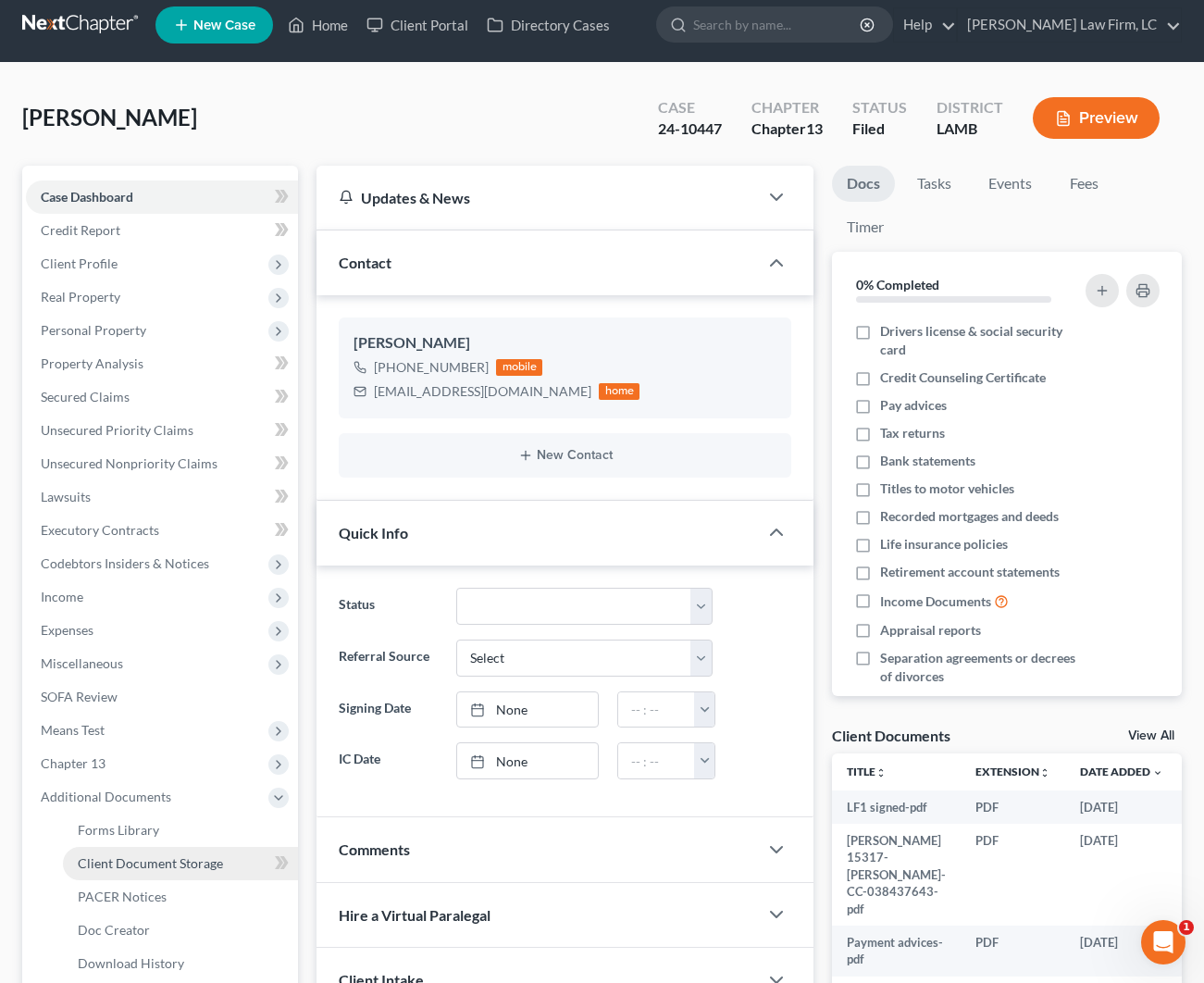
scroll to position [68, 0]
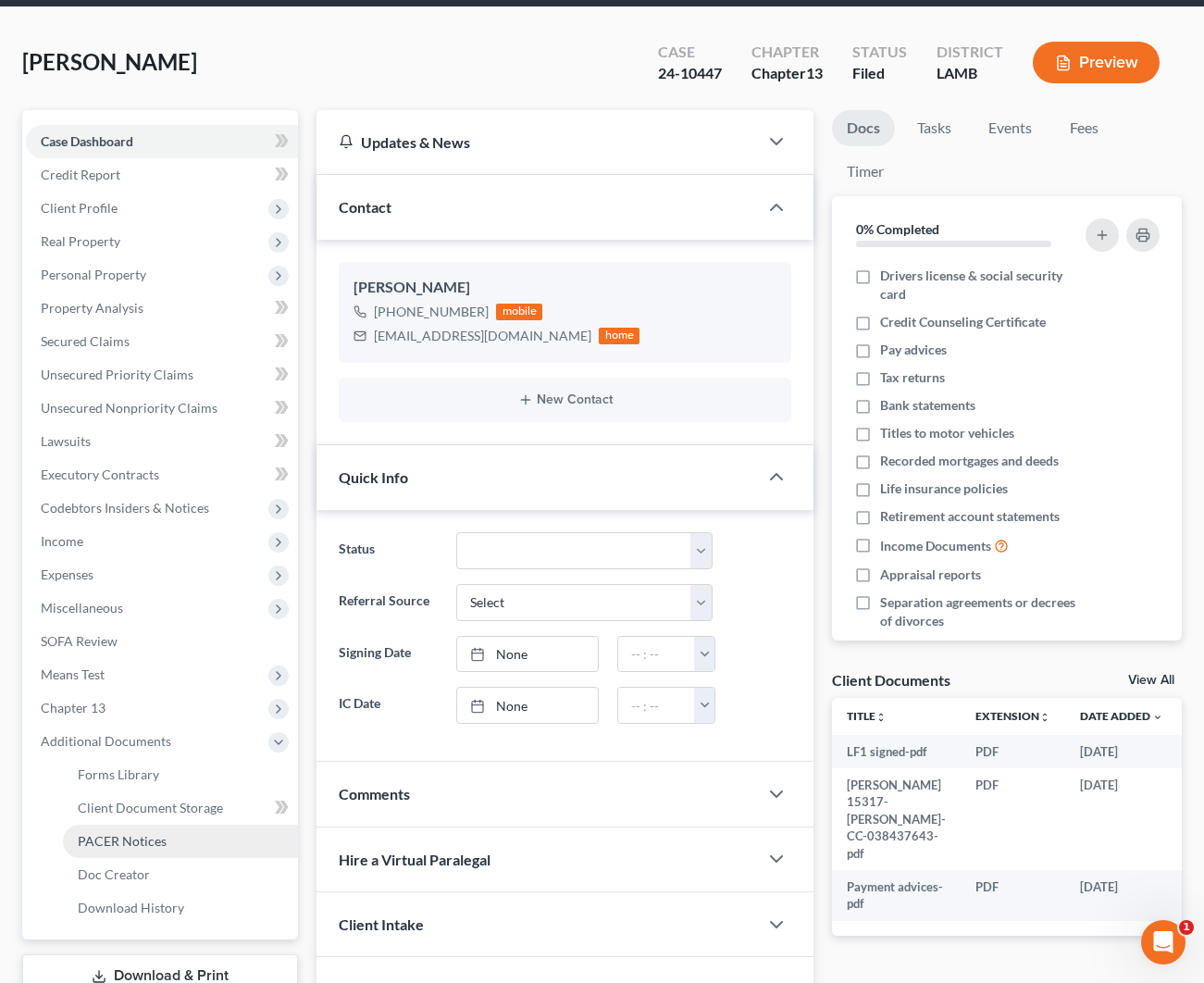
click at [132, 849] on link "PACER Notices" at bounding box center [181, 841] width 235 height 34
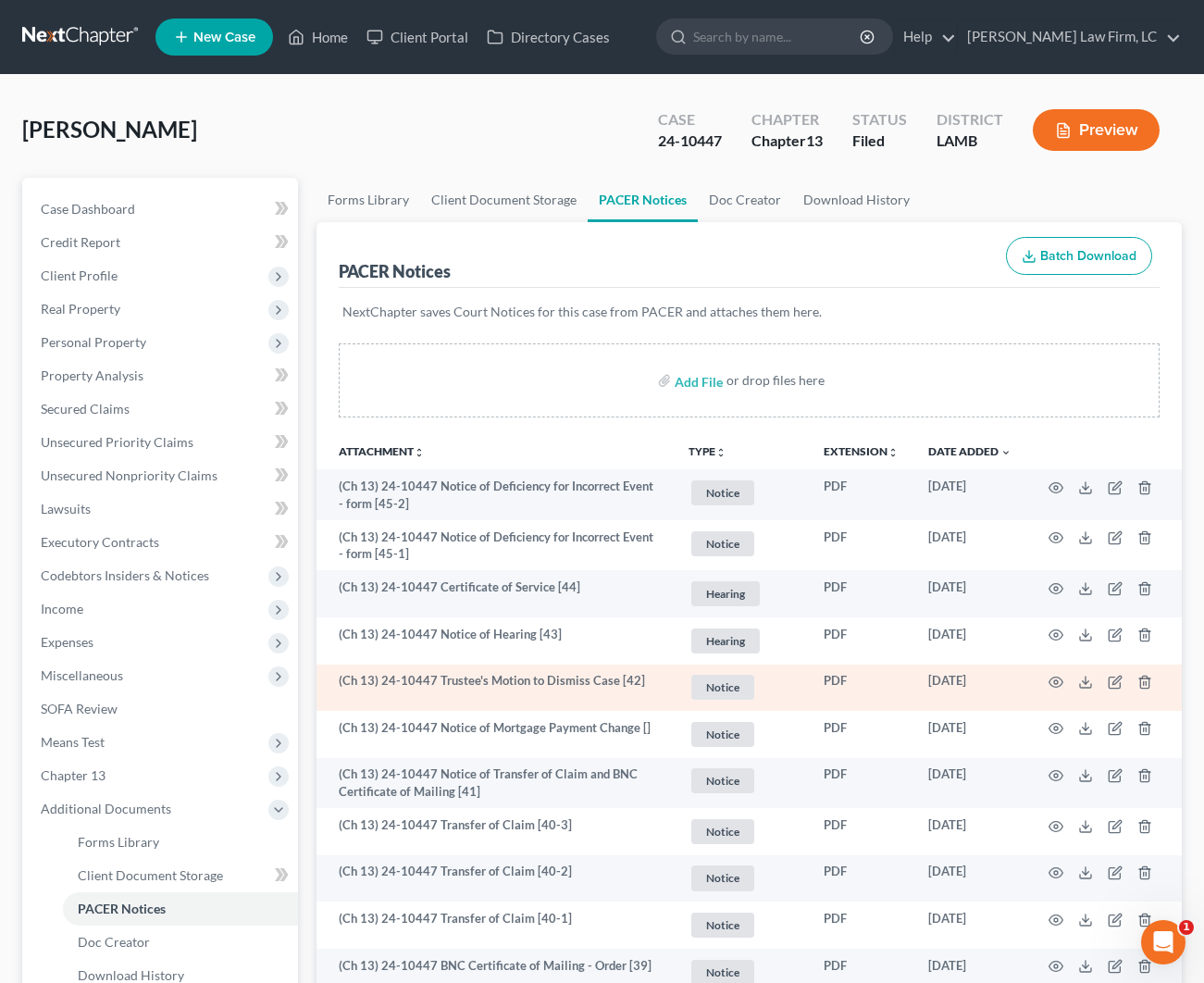
click at [1047, 677] on td at bounding box center [1104, 687] width 155 height 47
click at [1054, 678] on icon "button" at bounding box center [1057, 682] width 14 height 11
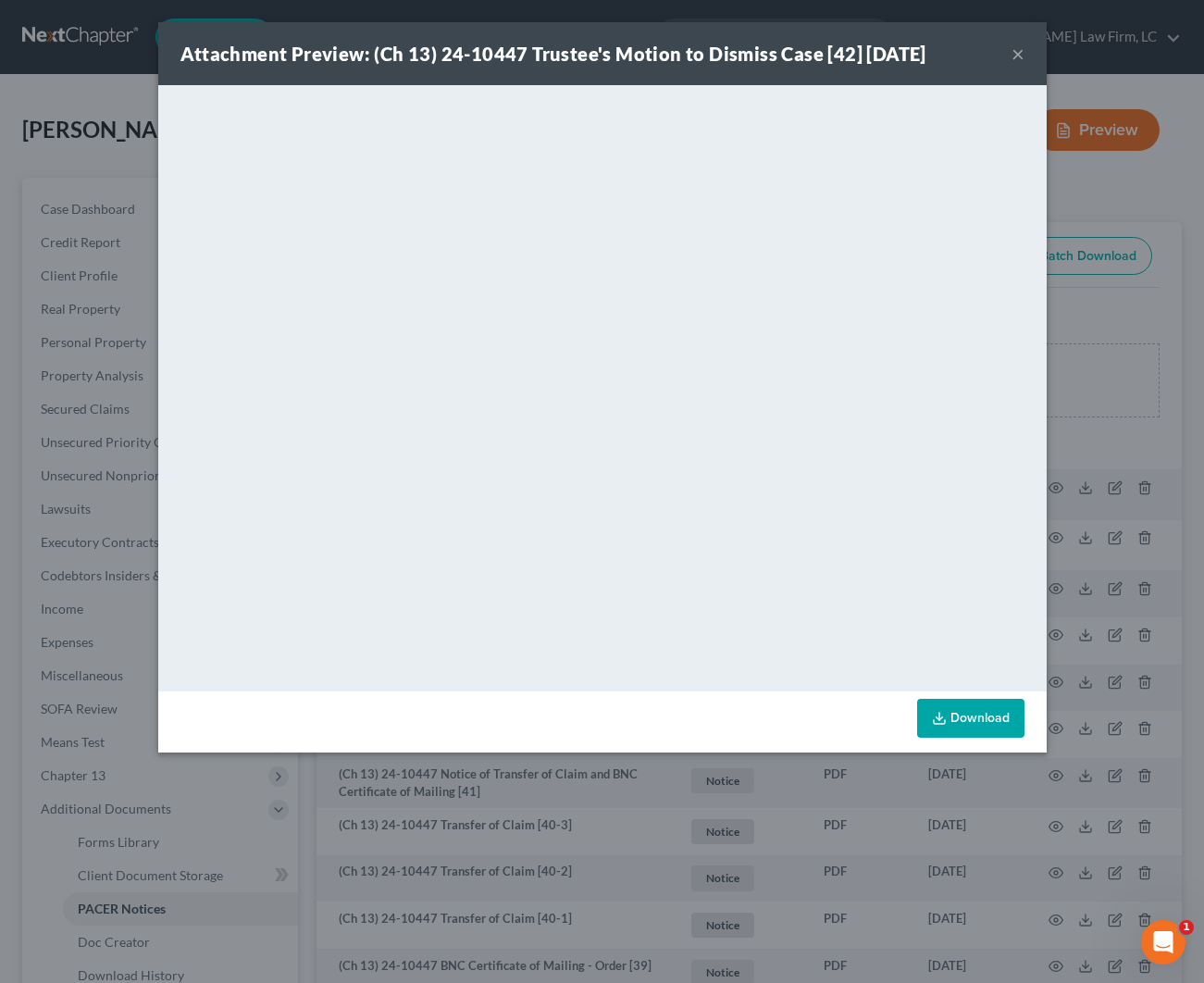
click at [1022, 53] on button "×" at bounding box center [1018, 53] width 13 height 22
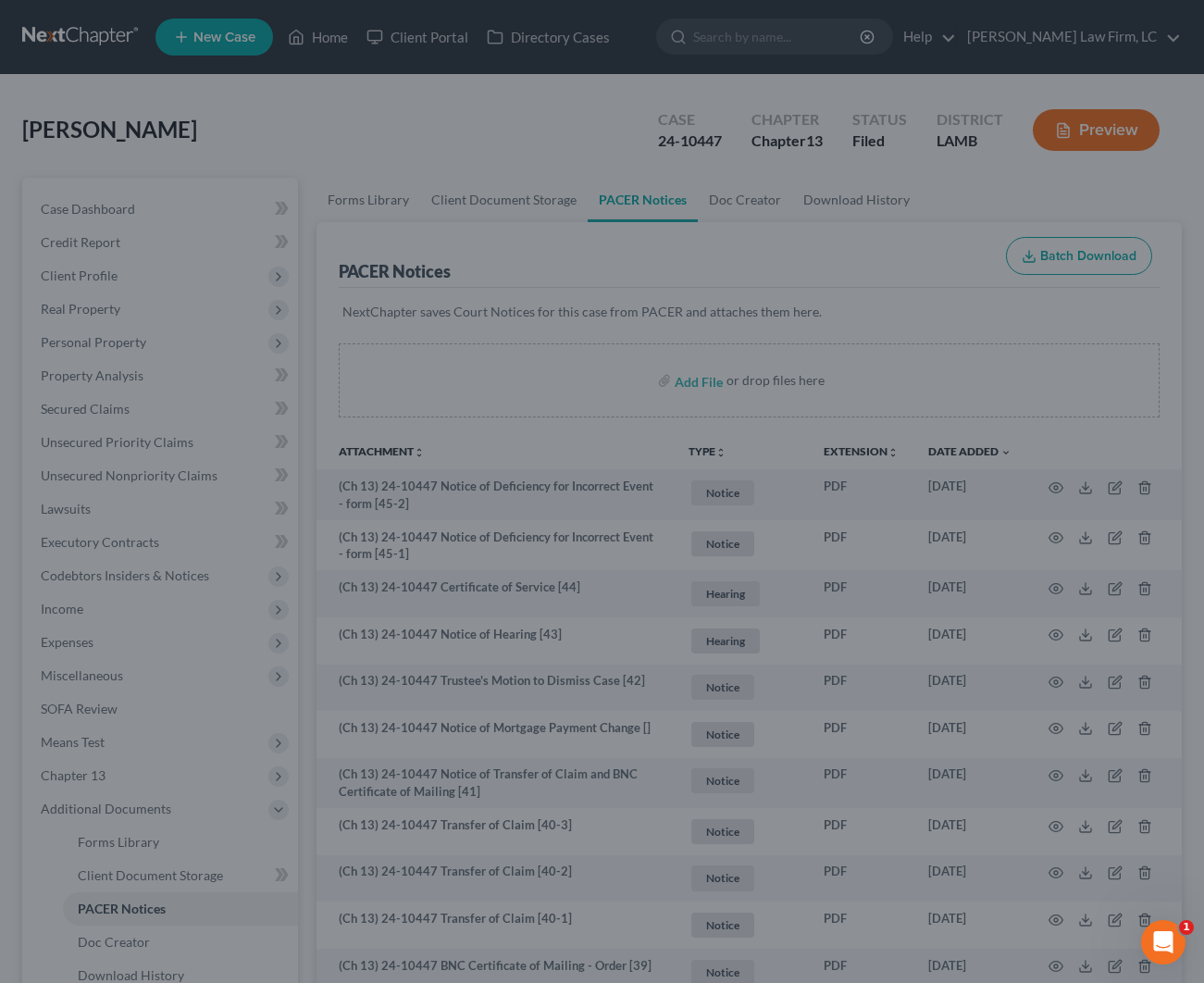
click at [989, 70] on div "Attachment Preview: (Ch 13) 24-10447 Trustee's Motion to Dismiss Case [42] [DAT…" at bounding box center [601, 97] width 772 height 55
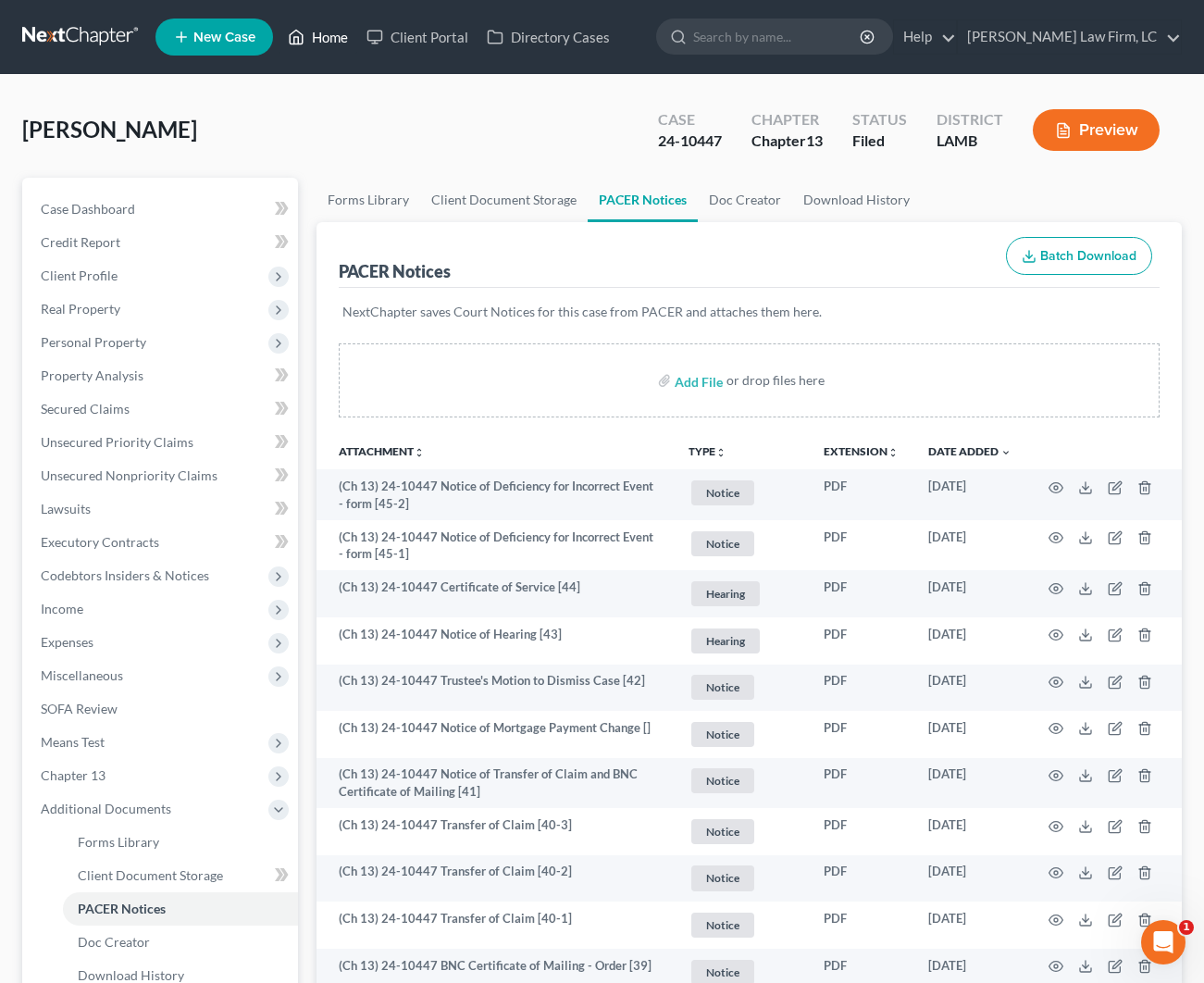
drag, startPoint x: 345, startPoint y: 34, endPoint x: 358, endPoint y: 33, distance: 13.0
click at [345, 34] on link "Home" at bounding box center [318, 36] width 78 height 34
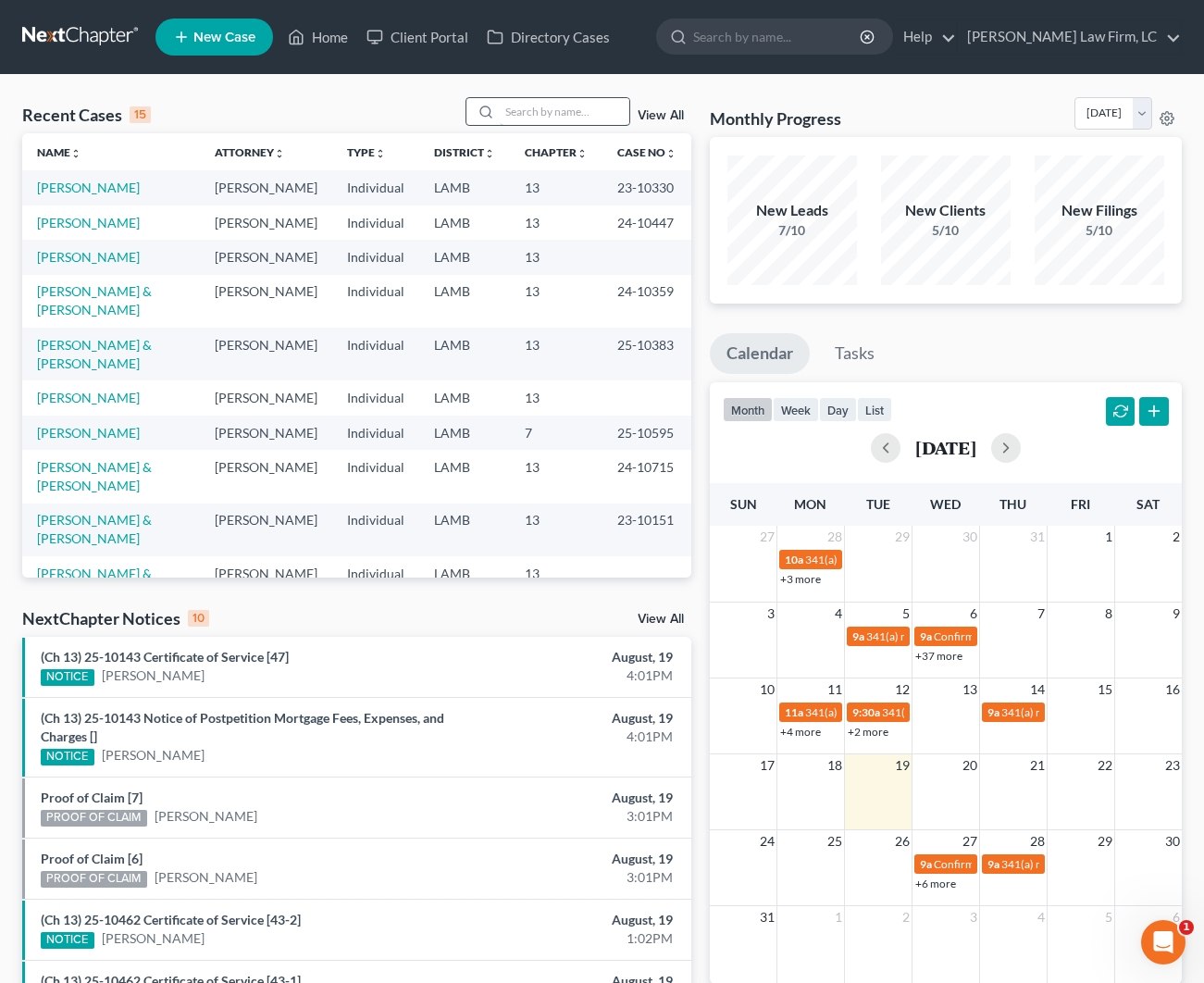
click at [548, 111] on input "search" at bounding box center [564, 111] width 129 height 27
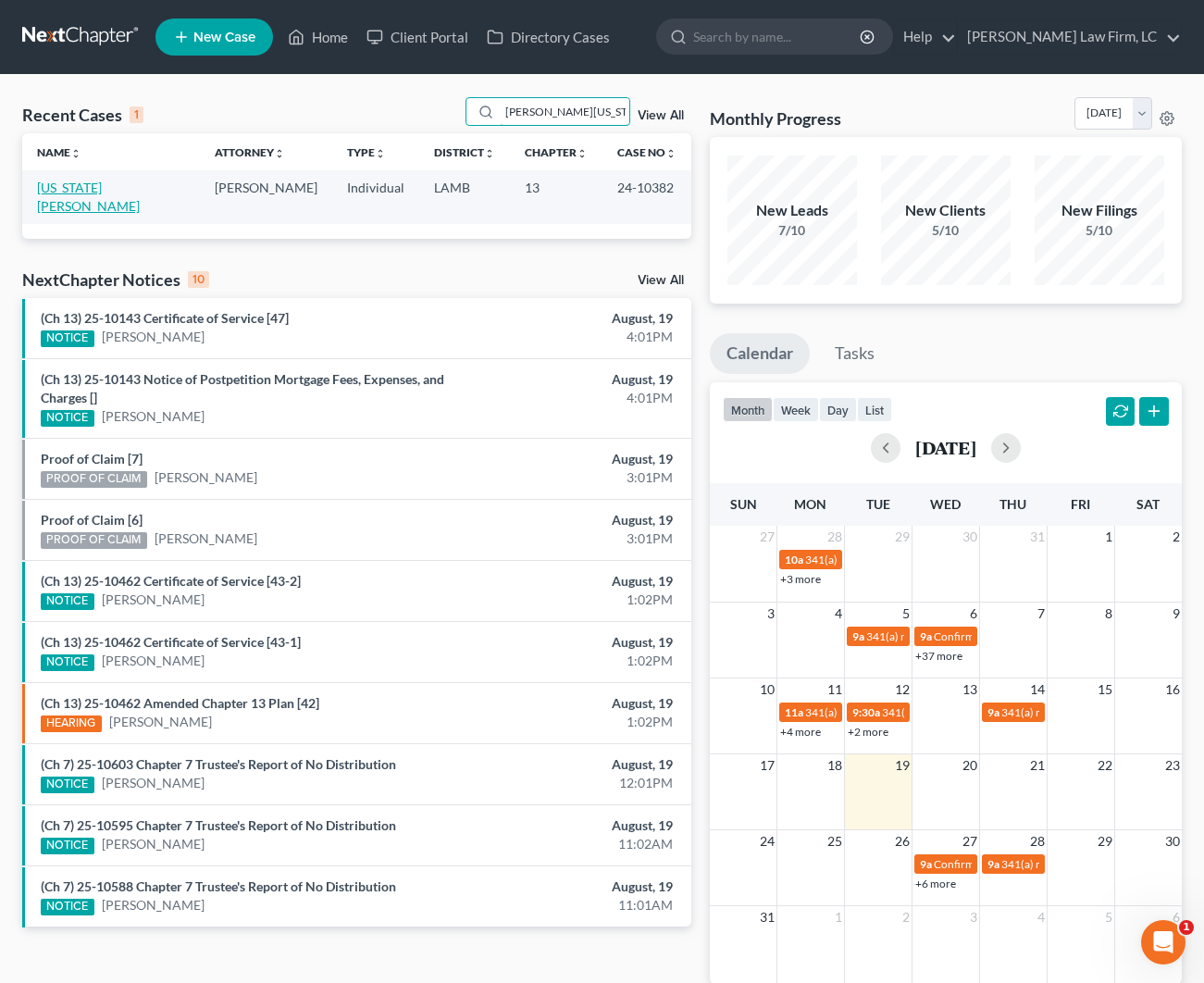
type input "[PERSON_NAME][US_STATE]"
click at [122, 190] on link "[US_STATE][PERSON_NAME]" at bounding box center [88, 197] width 102 height 34
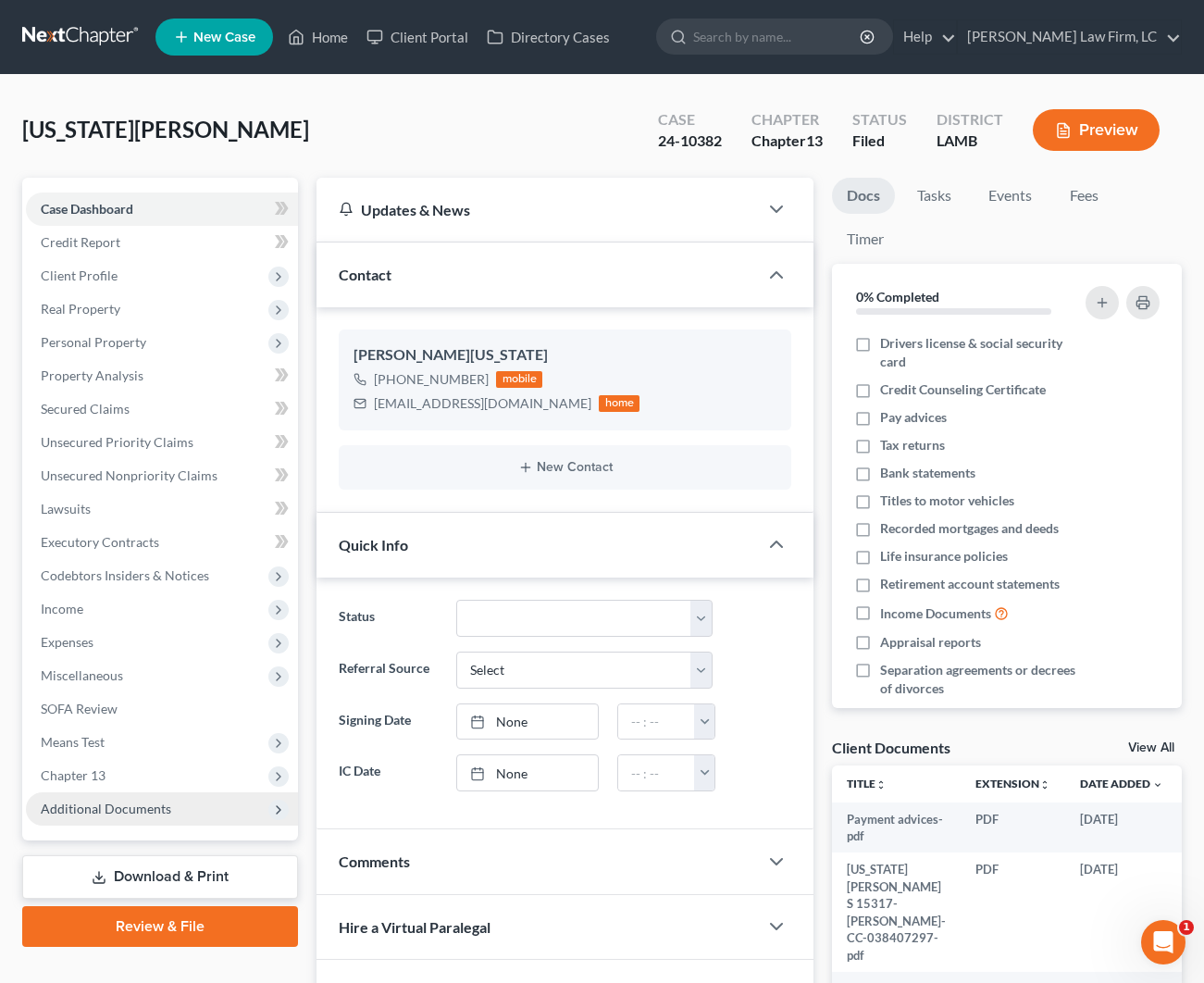
click at [115, 816] on span "Additional Documents" at bounding box center [162, 809] width 272 height 34
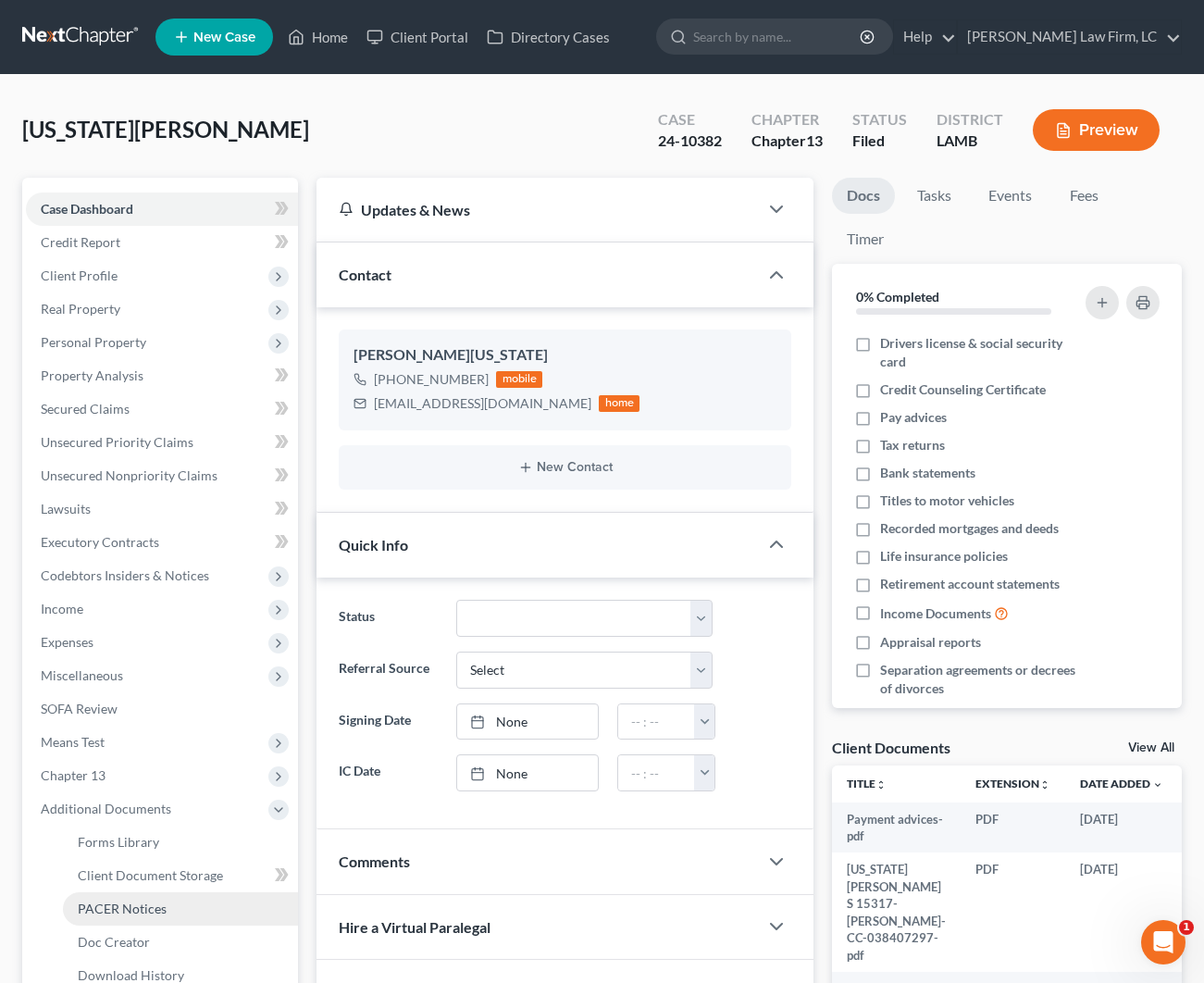
click at [148, 898] on link "PACER Notices" at bounding box center [181, 908] width 235 height 34
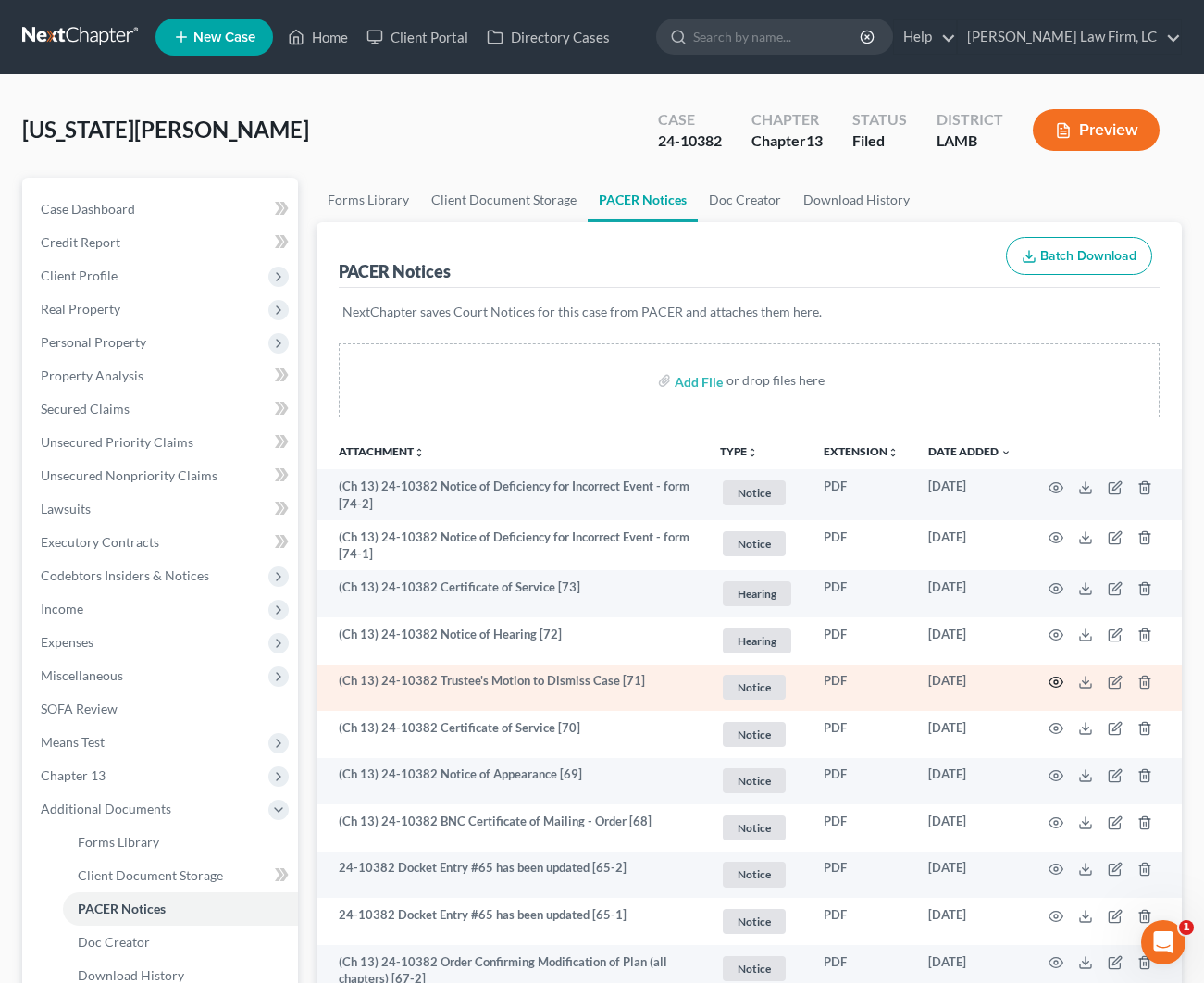
click at [1051, 676] on icon "button" at bounding box center [1056, 681] width 14 height 14
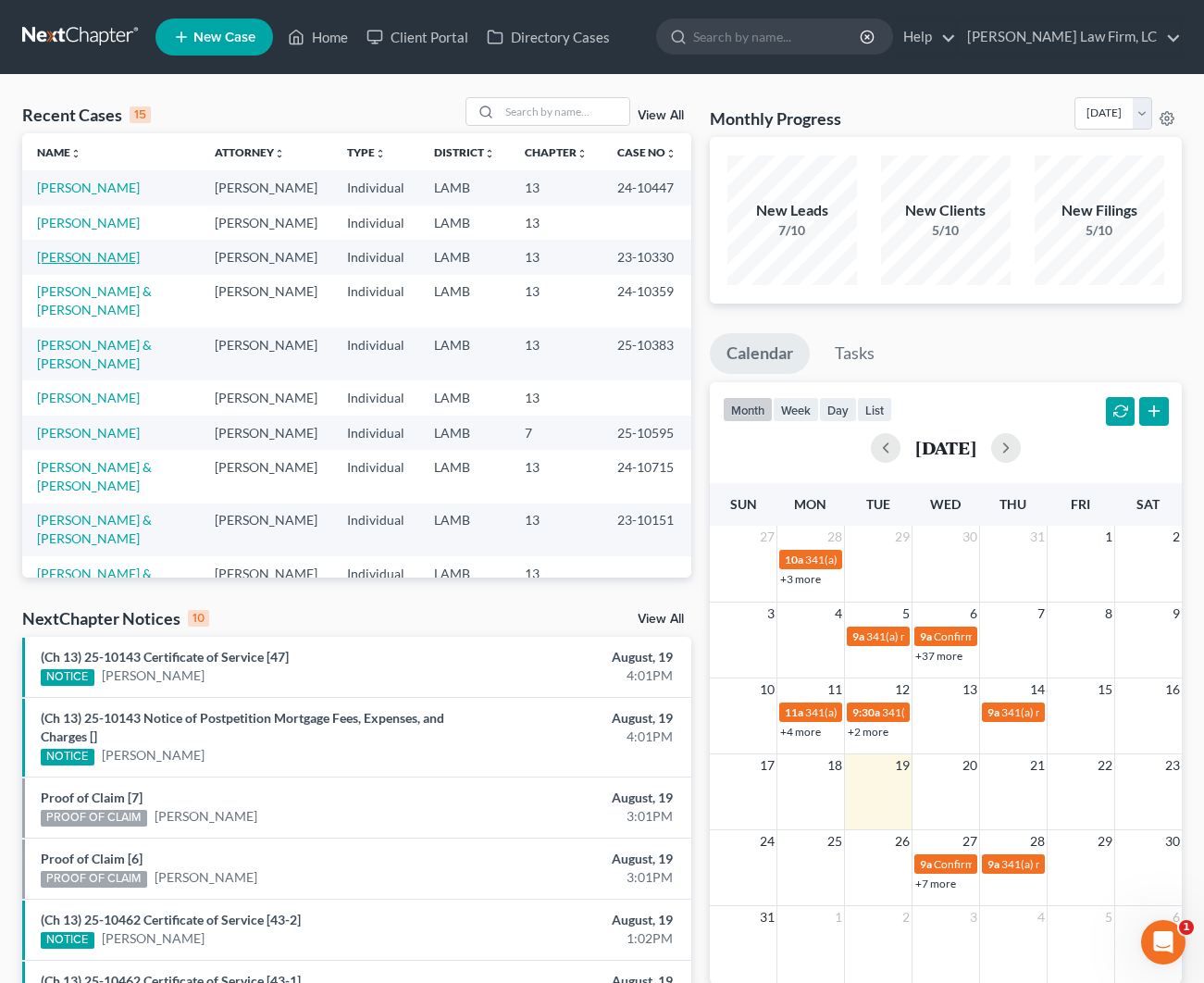
click at [84, 265] on link "[PERSON_NAME]" at bounding box center [88, 257] width 102 height 15
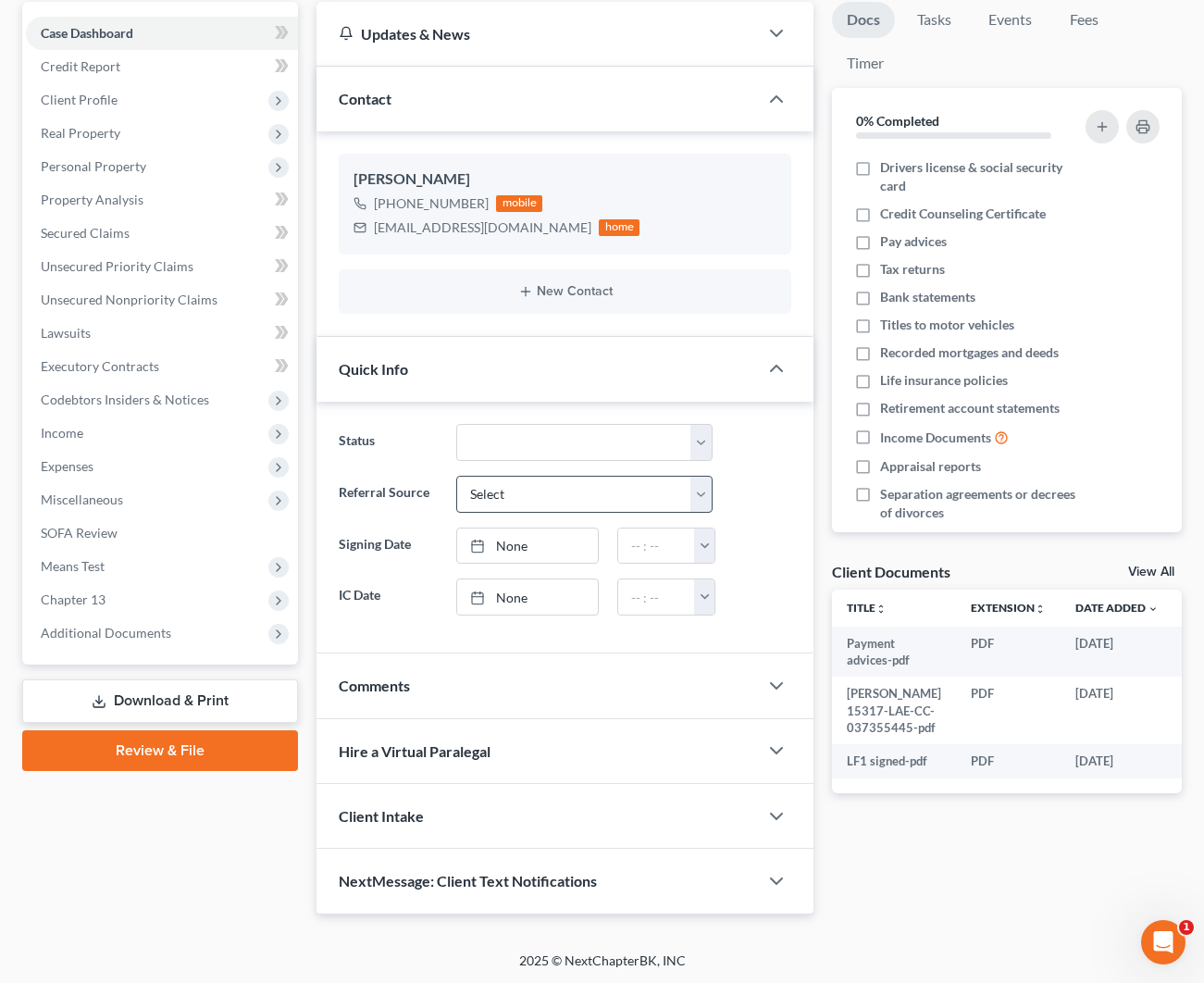
scroll to position [175, 0]
click at [453, 694] on div "Comments" at bounding box center [537, 686] width 441 height 64
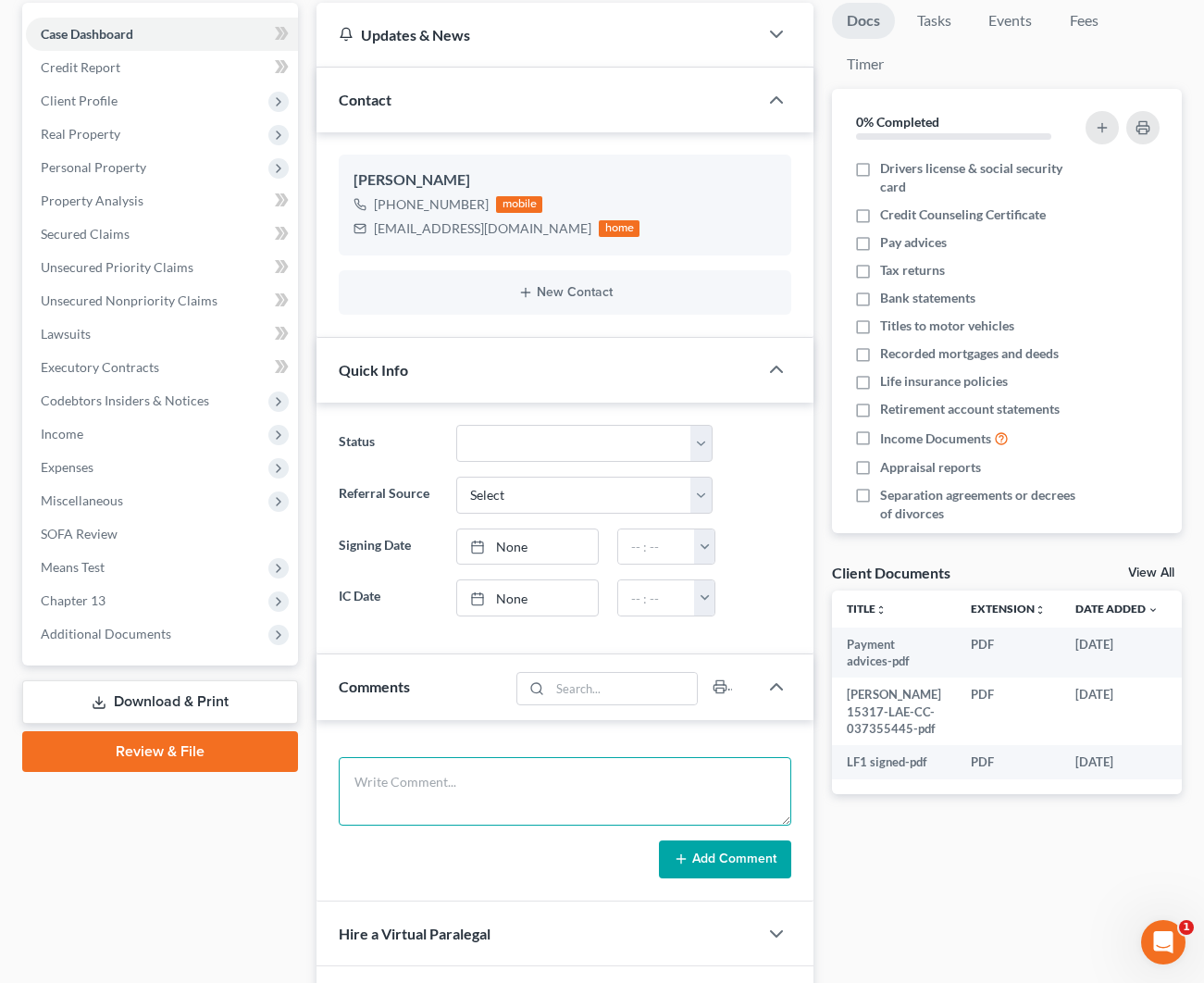
click at [463, 787] on textarea at bounding box center [565, 792] width 453 height 69
type textarea "o"
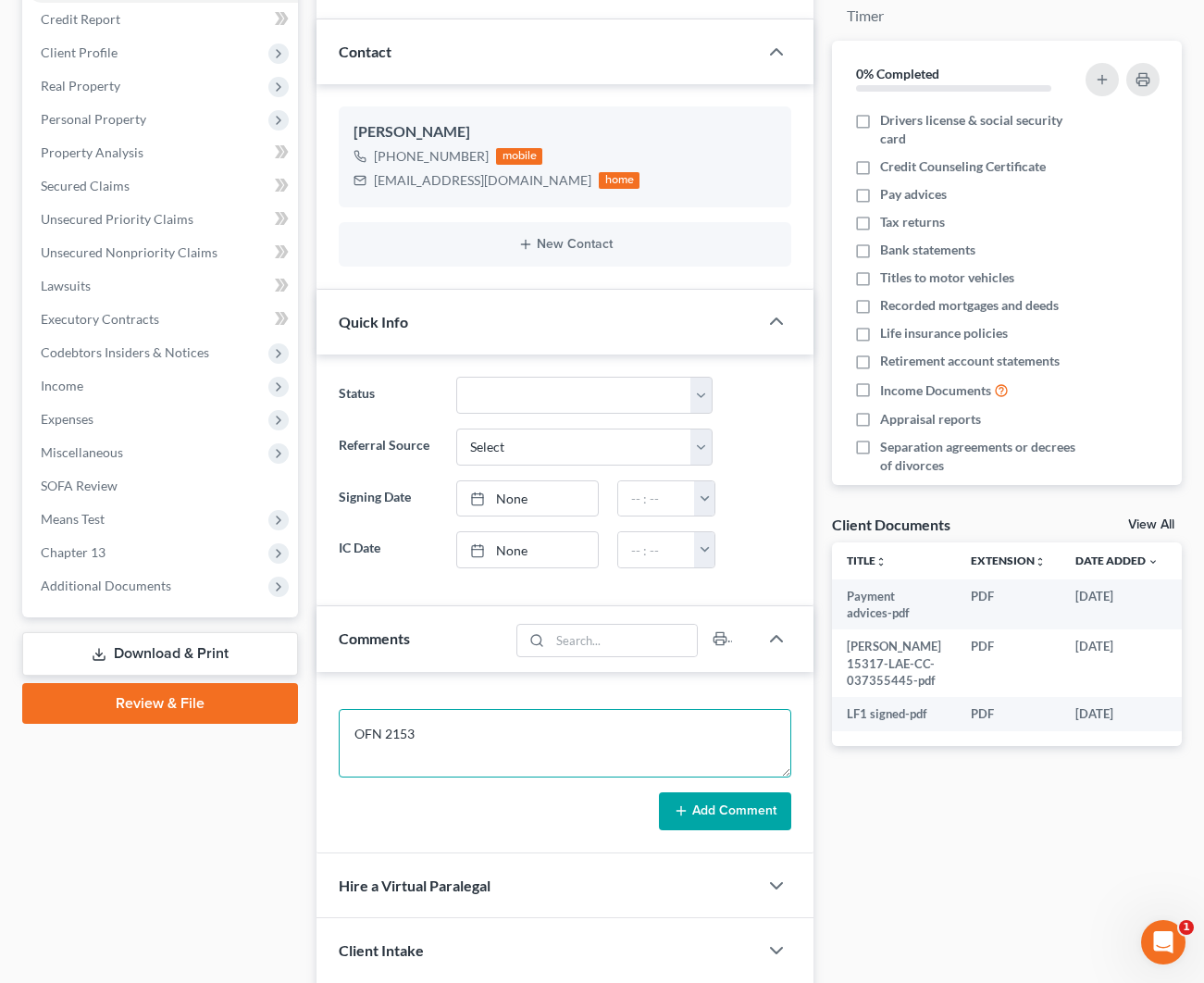
type textarea "OFN 2153"
click at [712, 814] on button "Add Comment" at bounding box center [725, 812] width 132 height 39
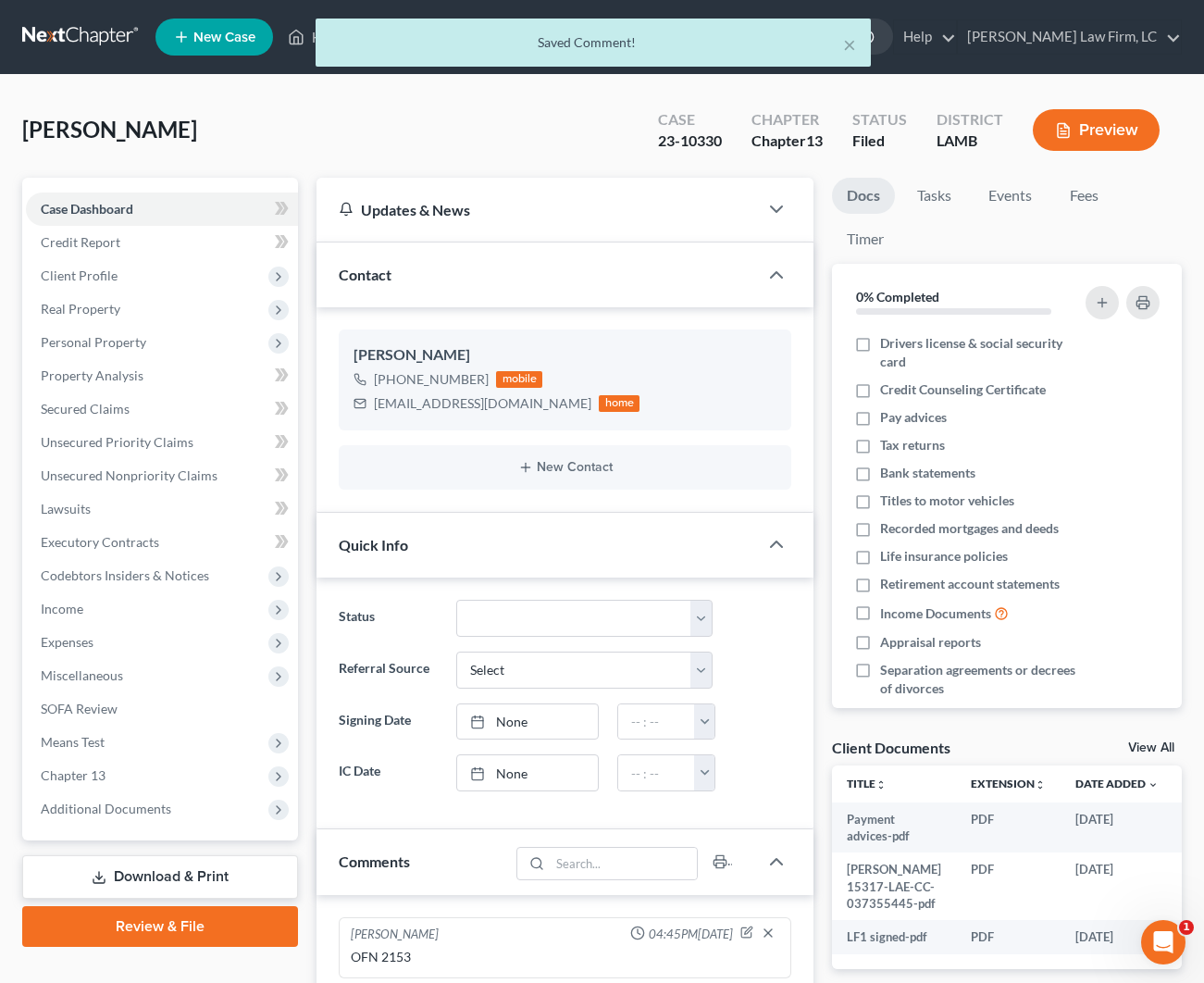
scroll to position [0, 0]
